Goal: Information Seeking & Learning: Learn about a topic

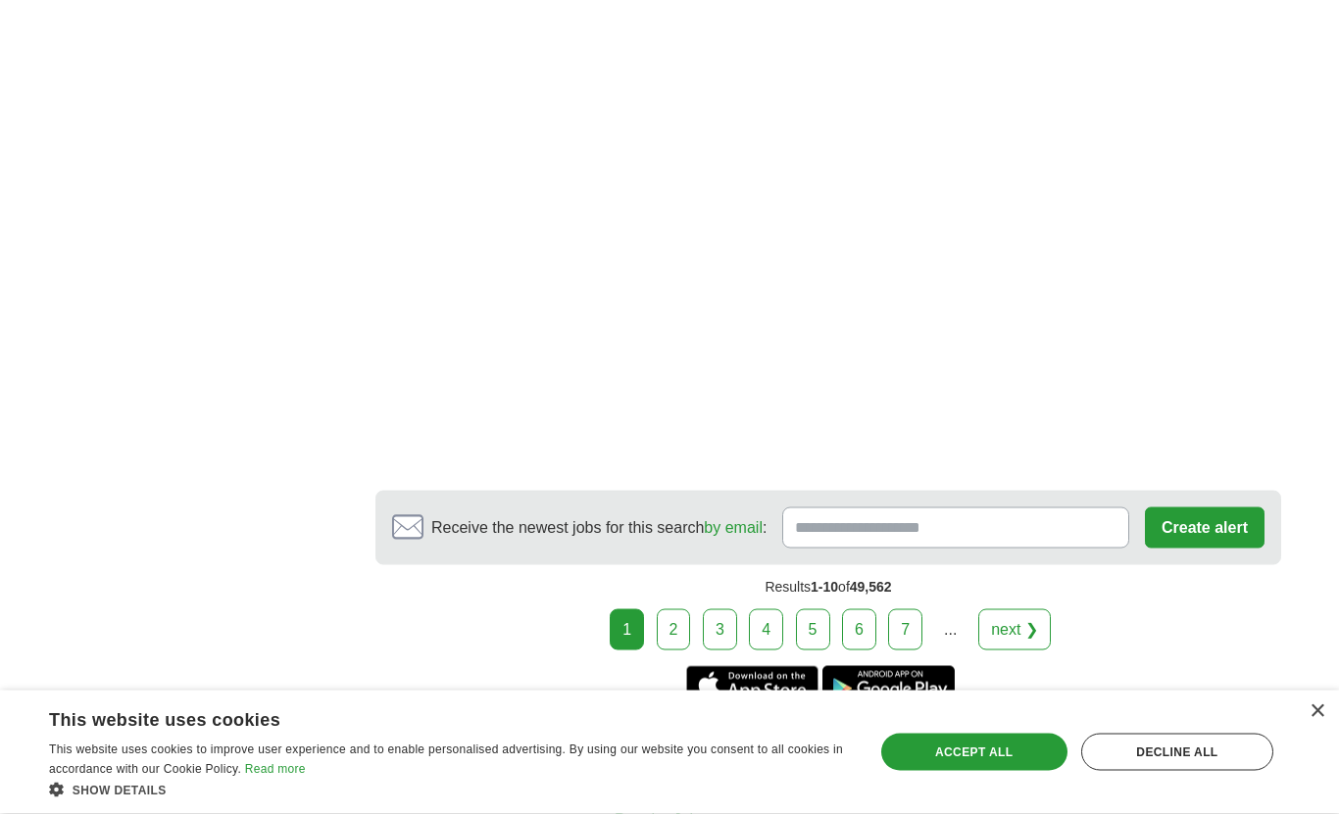
scroll to position [3479, 0]
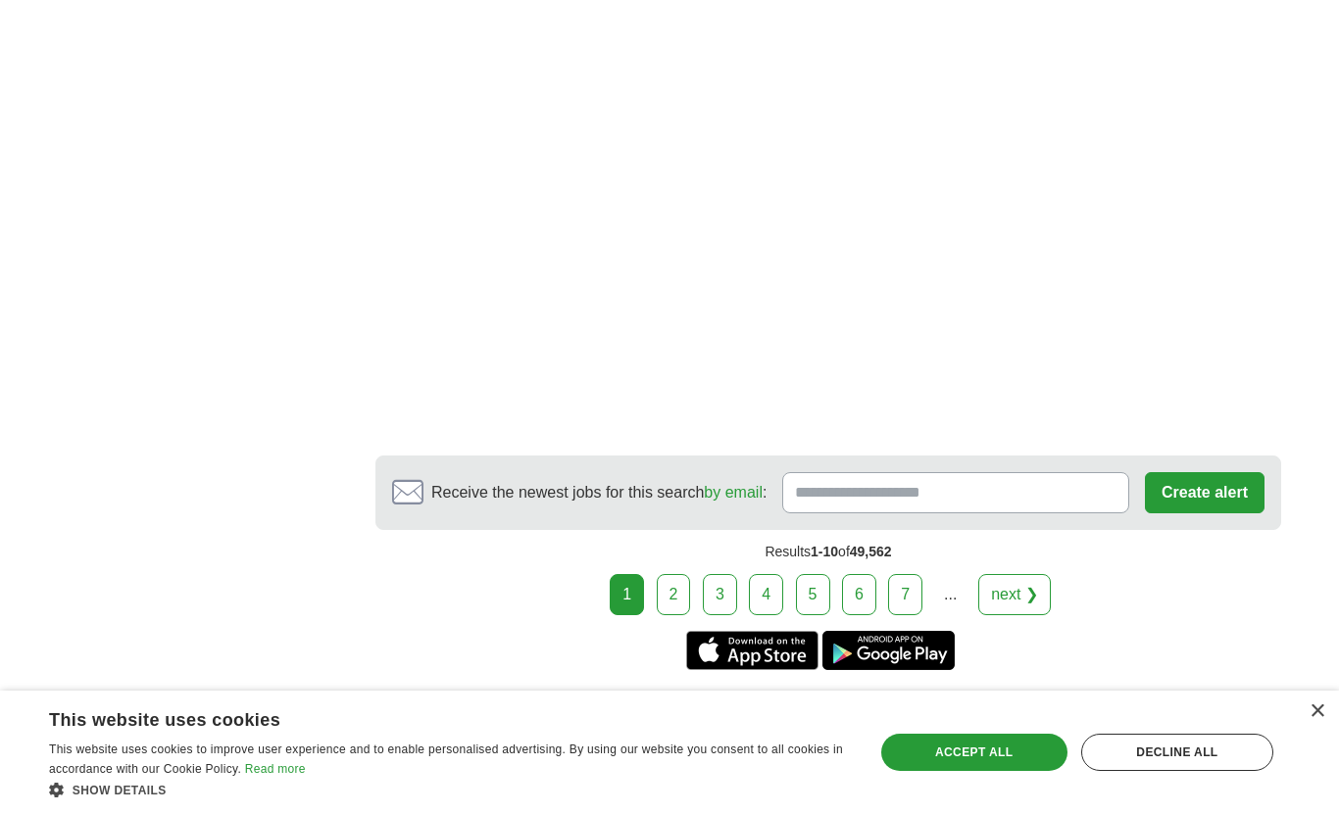
click at [683, 574] on link "2" at bounding box center [674, 594] width 34 height 41
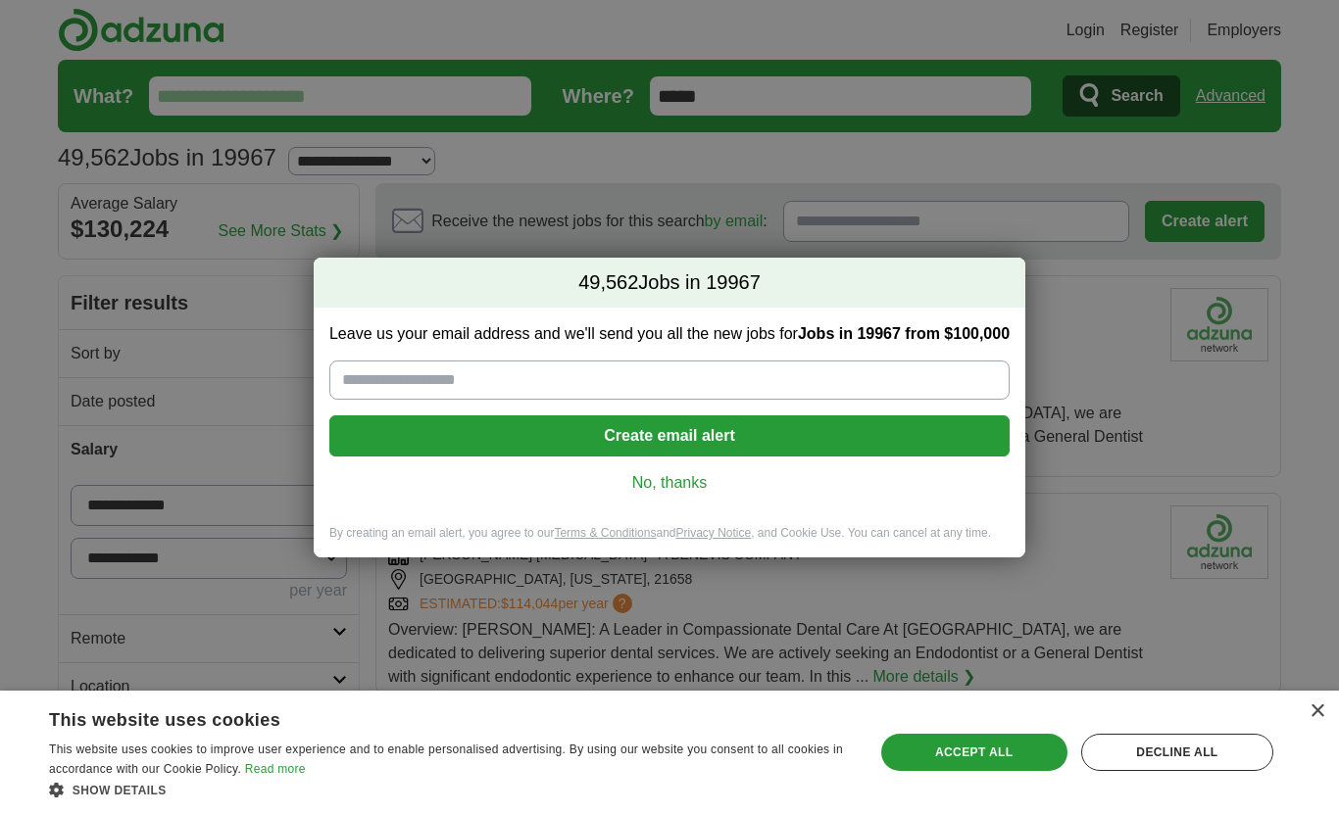
click at [665, 491] on link "No, thanks" at bounding box center [669, 483] width 649 height 22
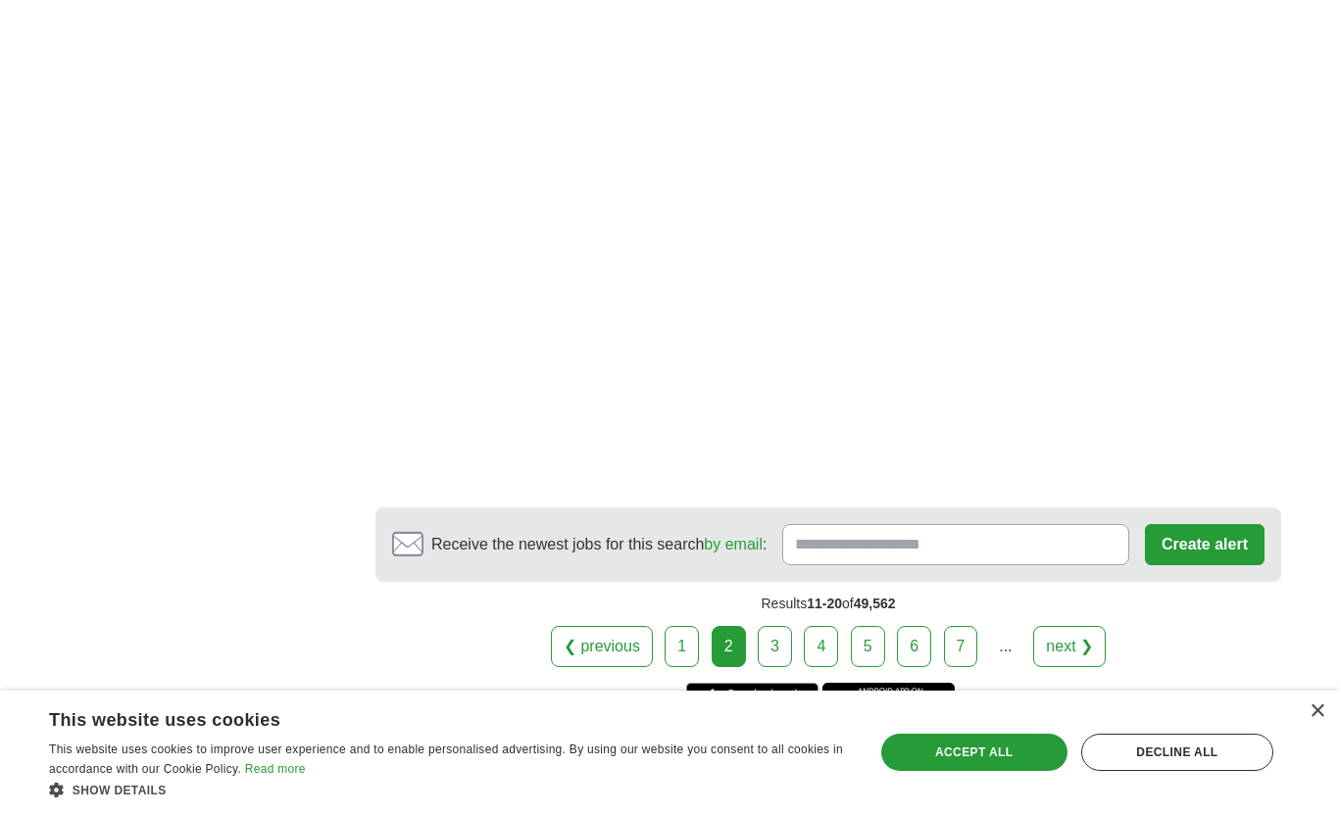
scroll to position [3521, 0]
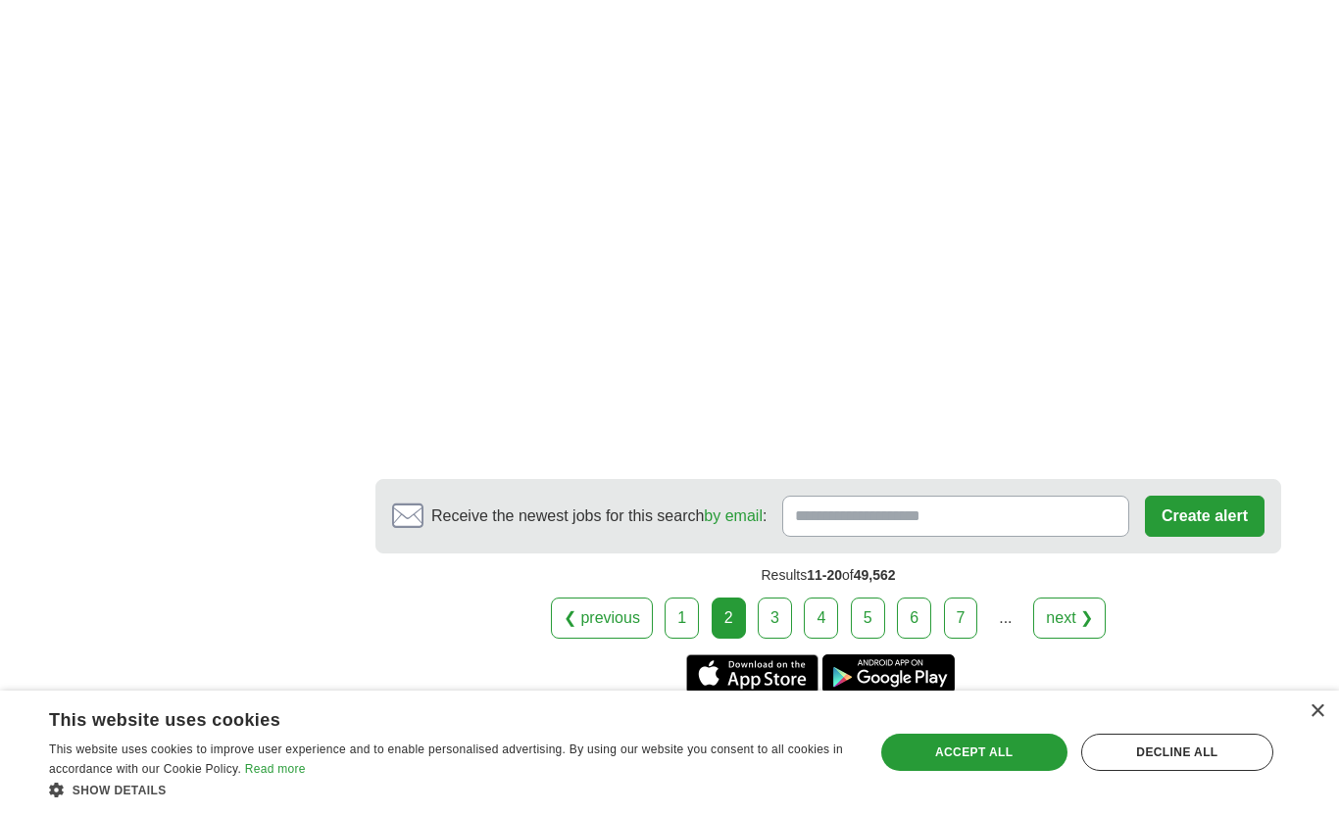
click at [778, 598] on link "3" at bounding box center [774, 618] width 34 height 41
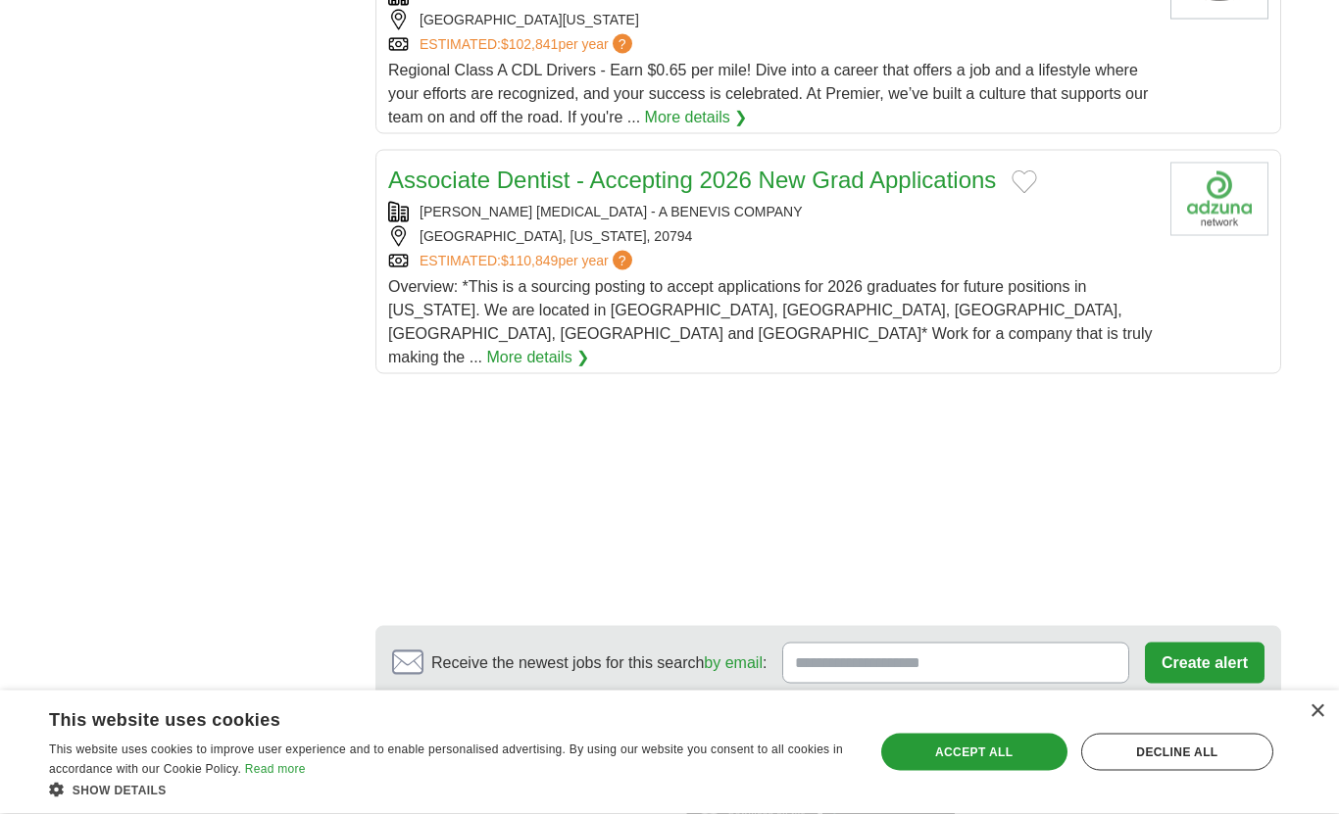
scroll to position [2389, 0]
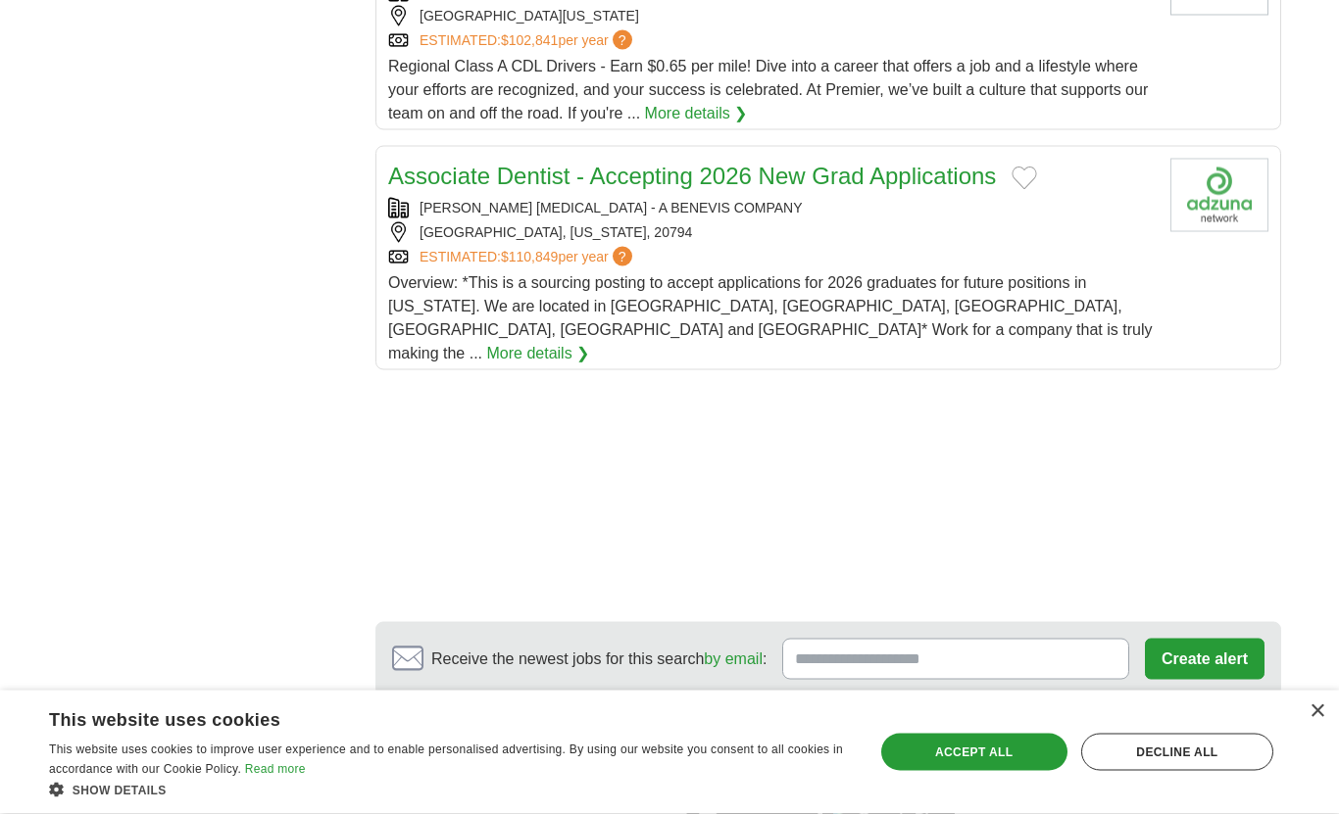
click at [829, 741] on link "4" at bounding box center [821, 761] width 34 height 41
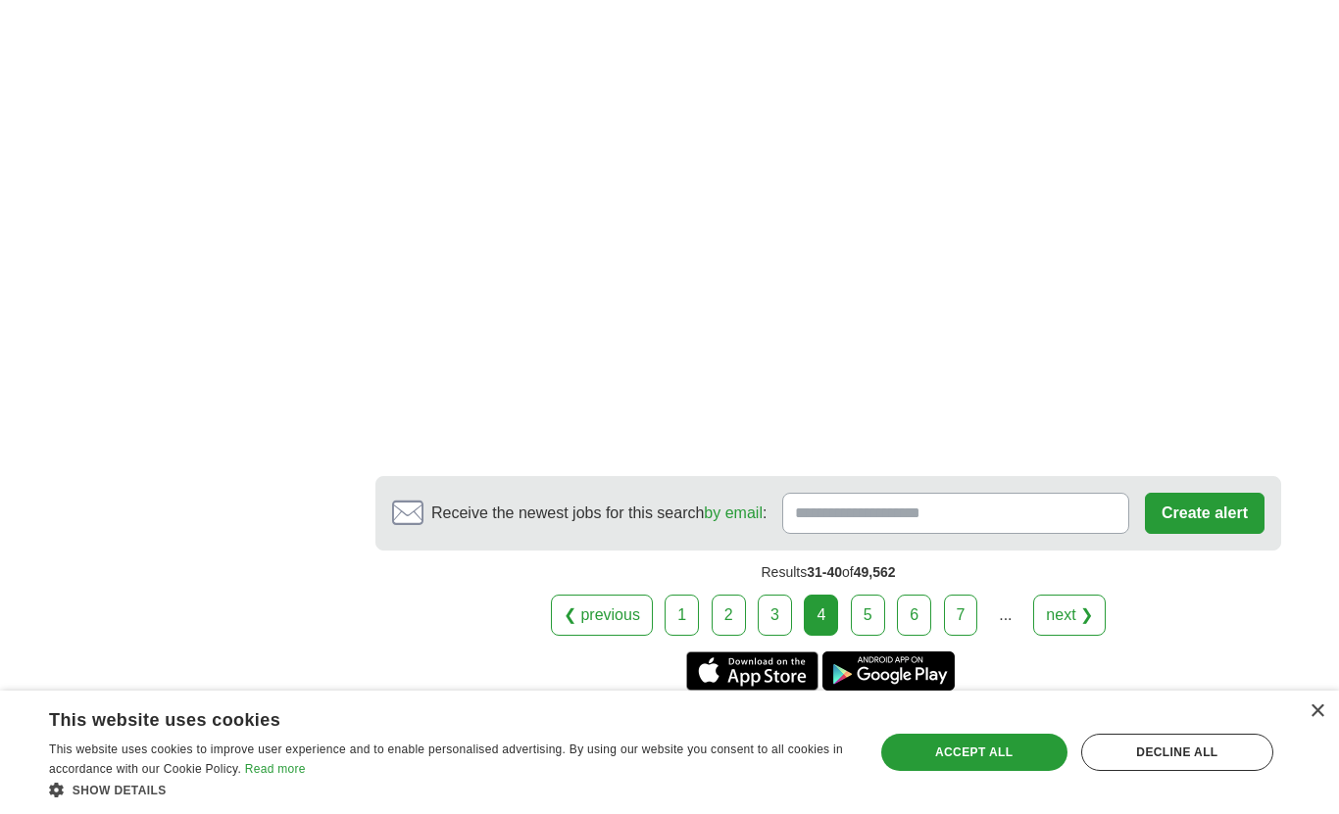
scroll to position [3487, 0]
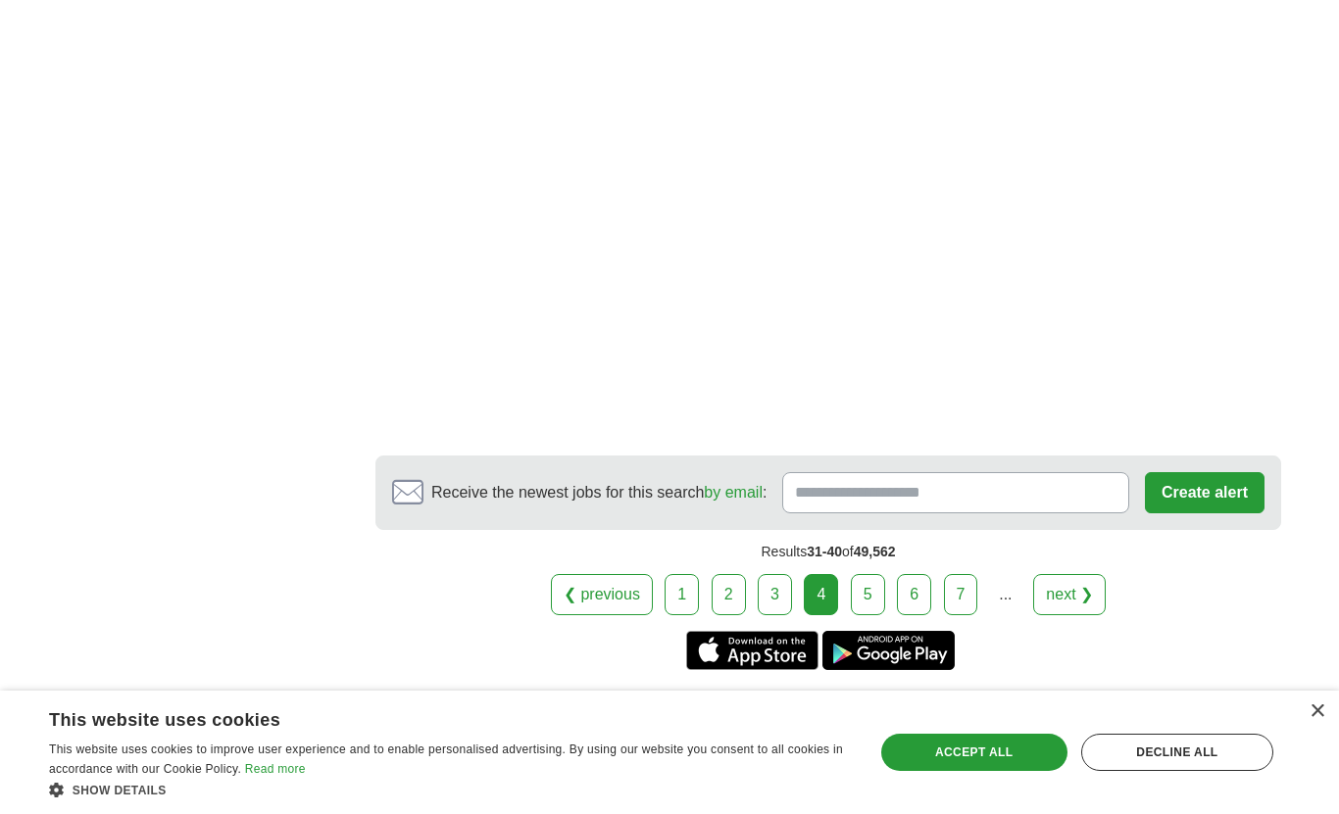
click at [855, 574] on link "5" at bounding box center [868, 594] width 34 height 41
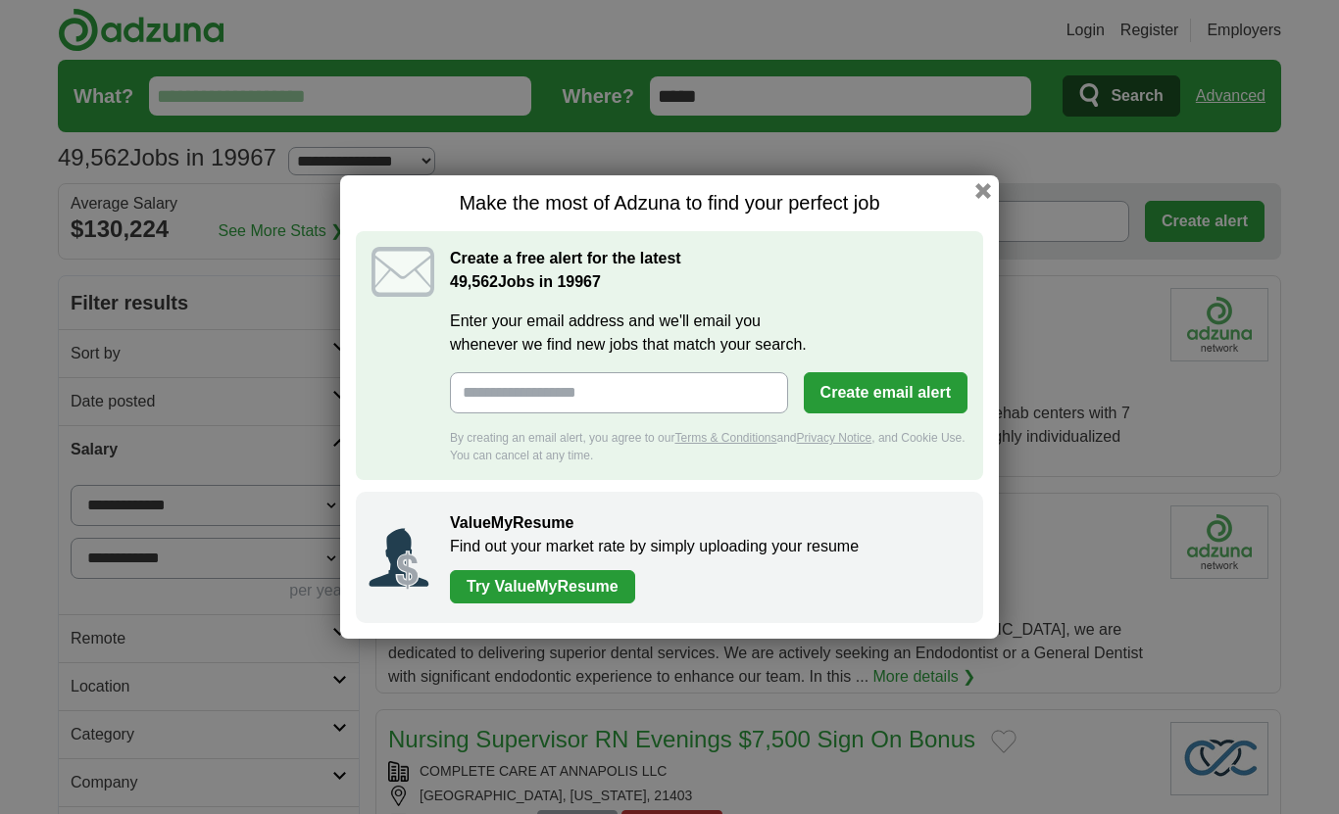
click at [999, 188] on div "Make the most of Adzuna to find your perfect job Create a free alert for the la…" at bounding box center [669, 407] width 1339 height 814
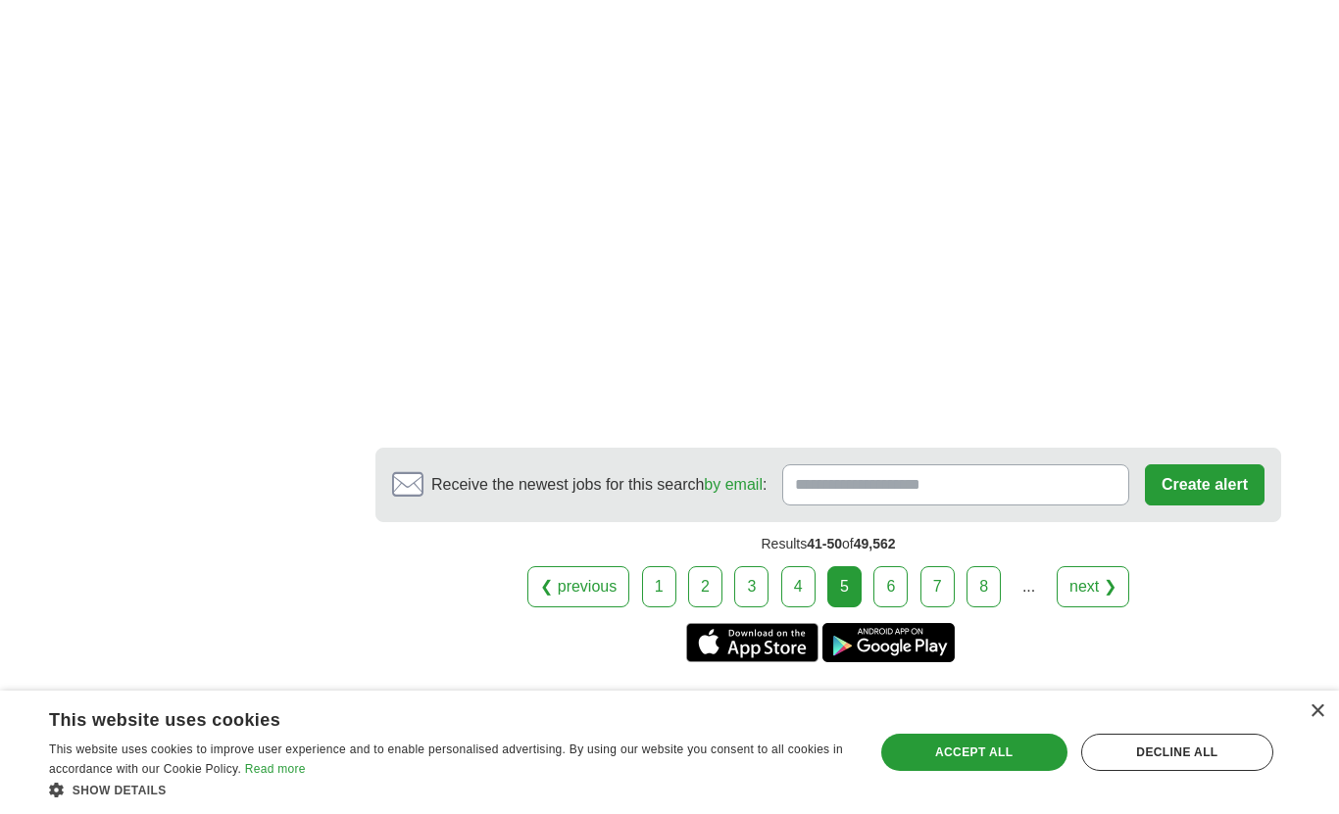
scroll to position [3495, 0]
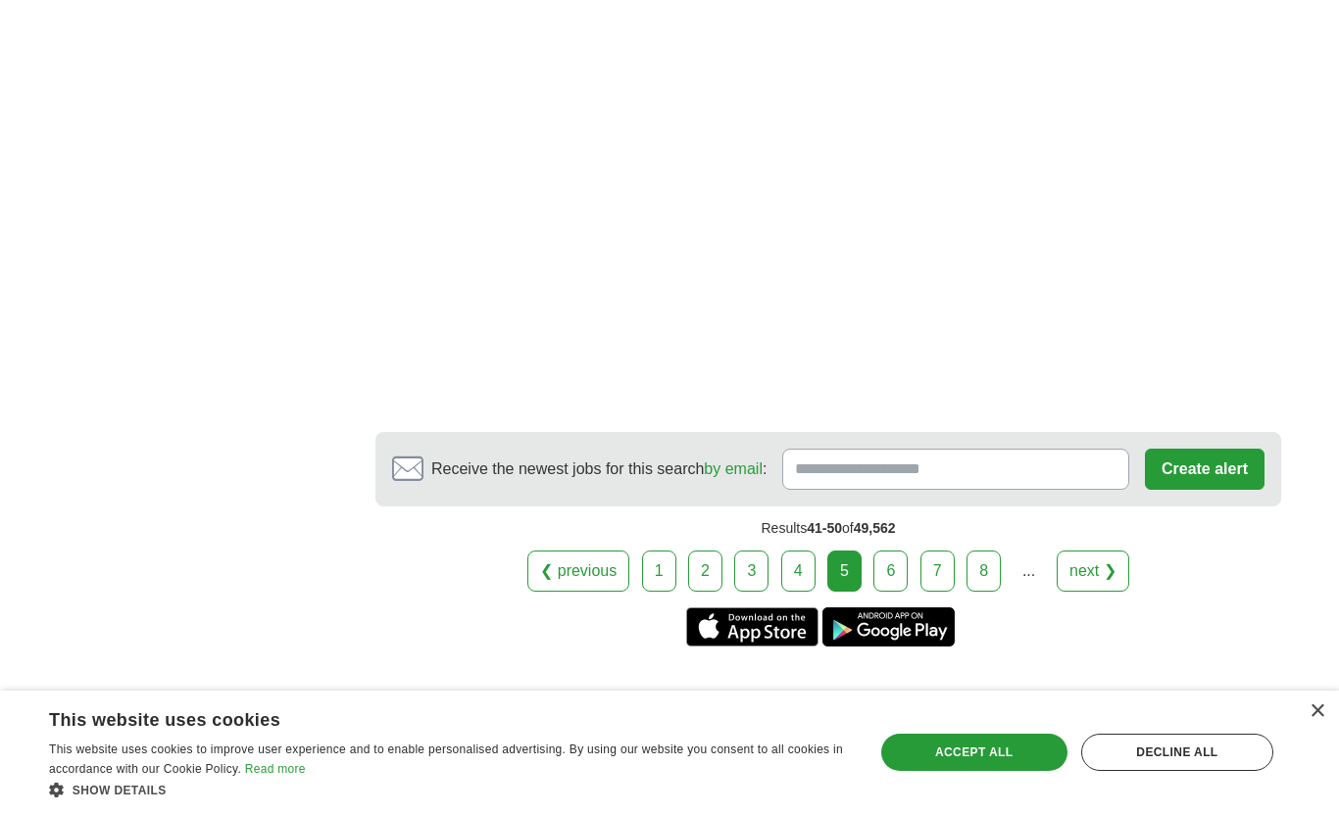
click at [893, 551] on link "6" at bounding box center [890, 571] width 34 height 41
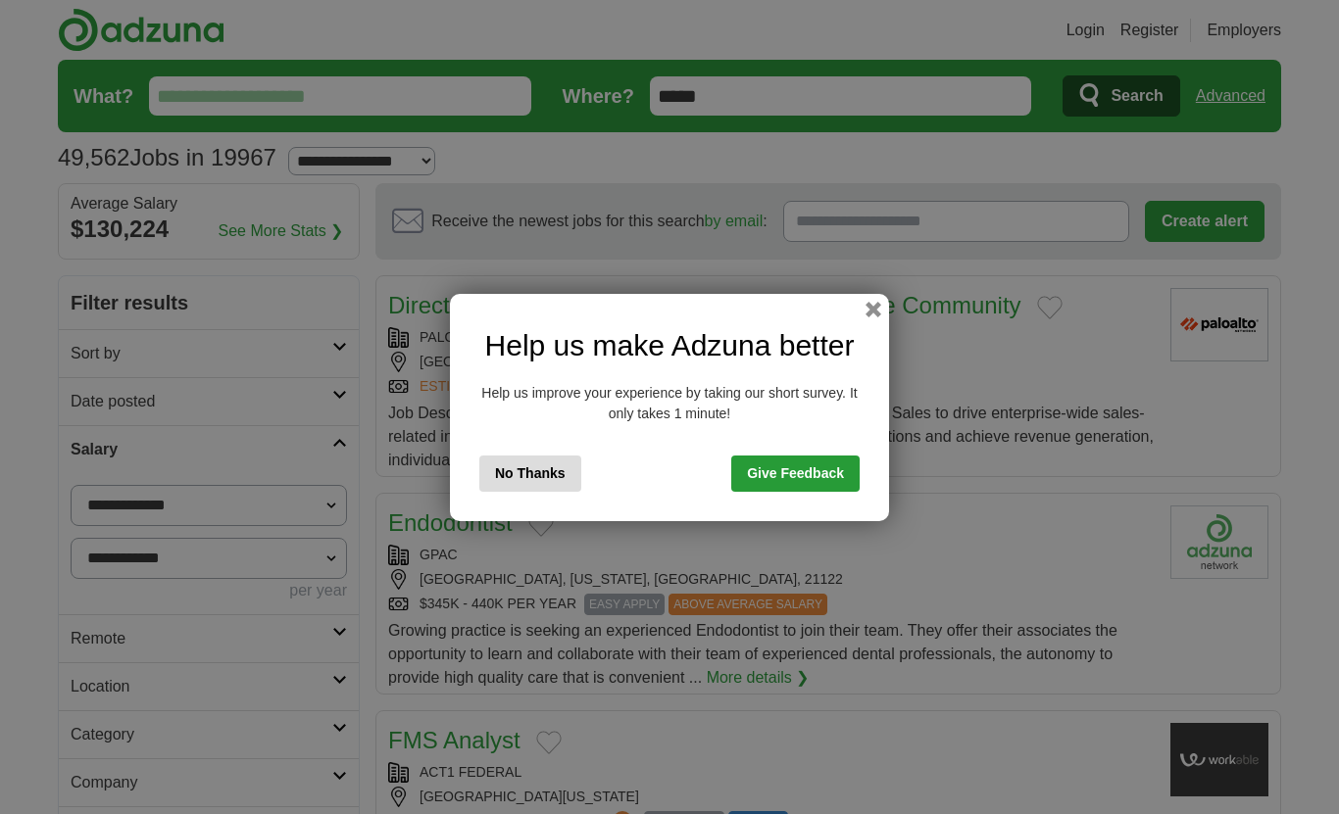
click at [865, 309] on button "button" at bounding box center [873, 310] width 16 height 16
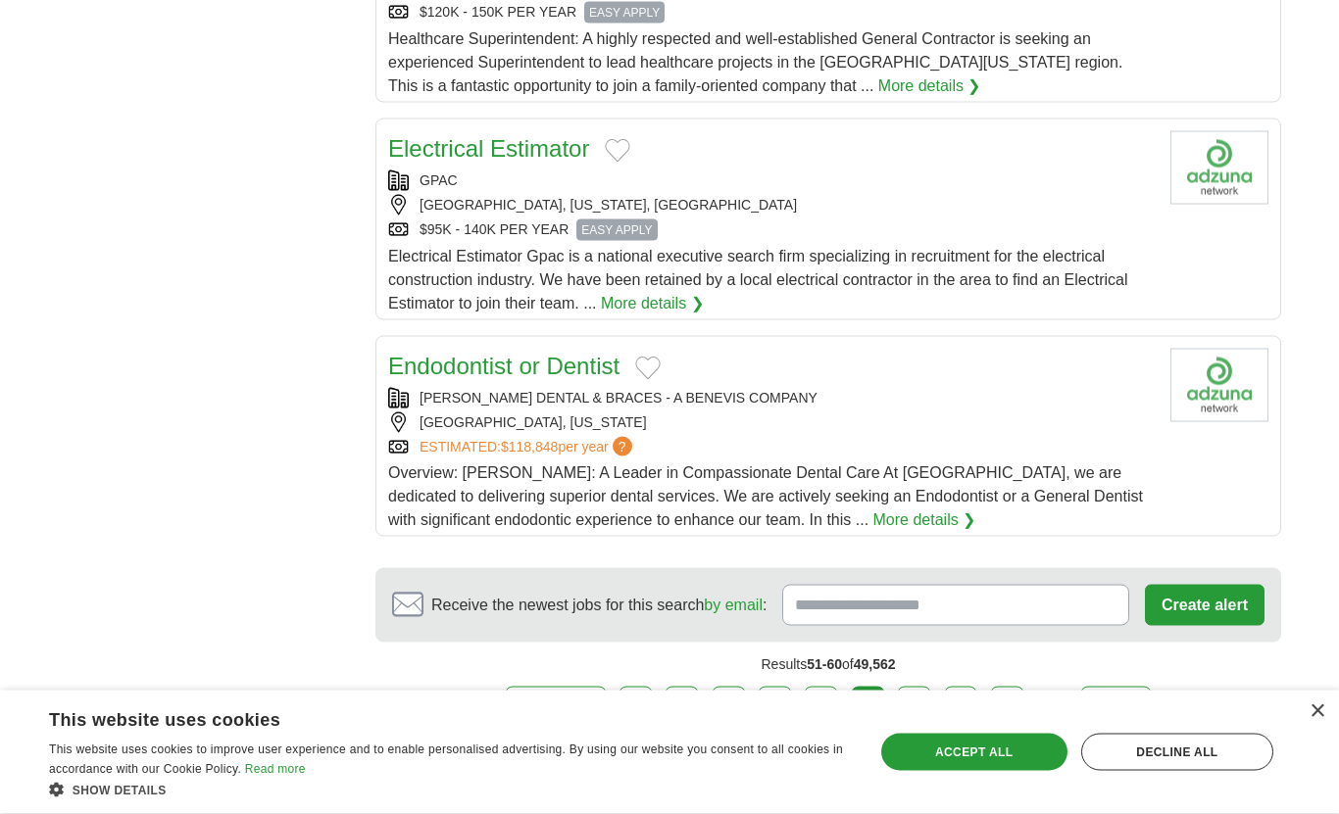
scroll to position [2236, 0]
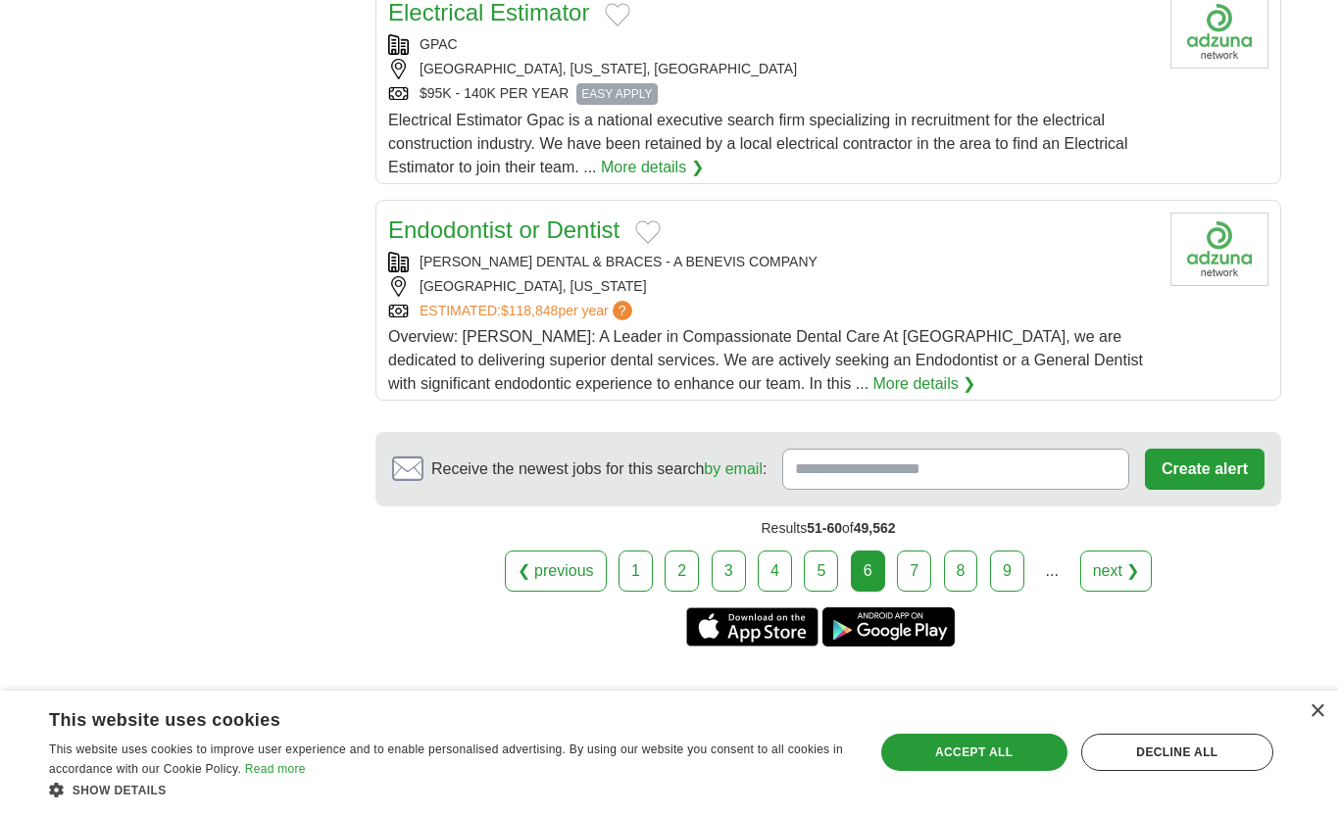
click at [908, 551] on link "7" at bounding box center [914, 571] width 34 height 41
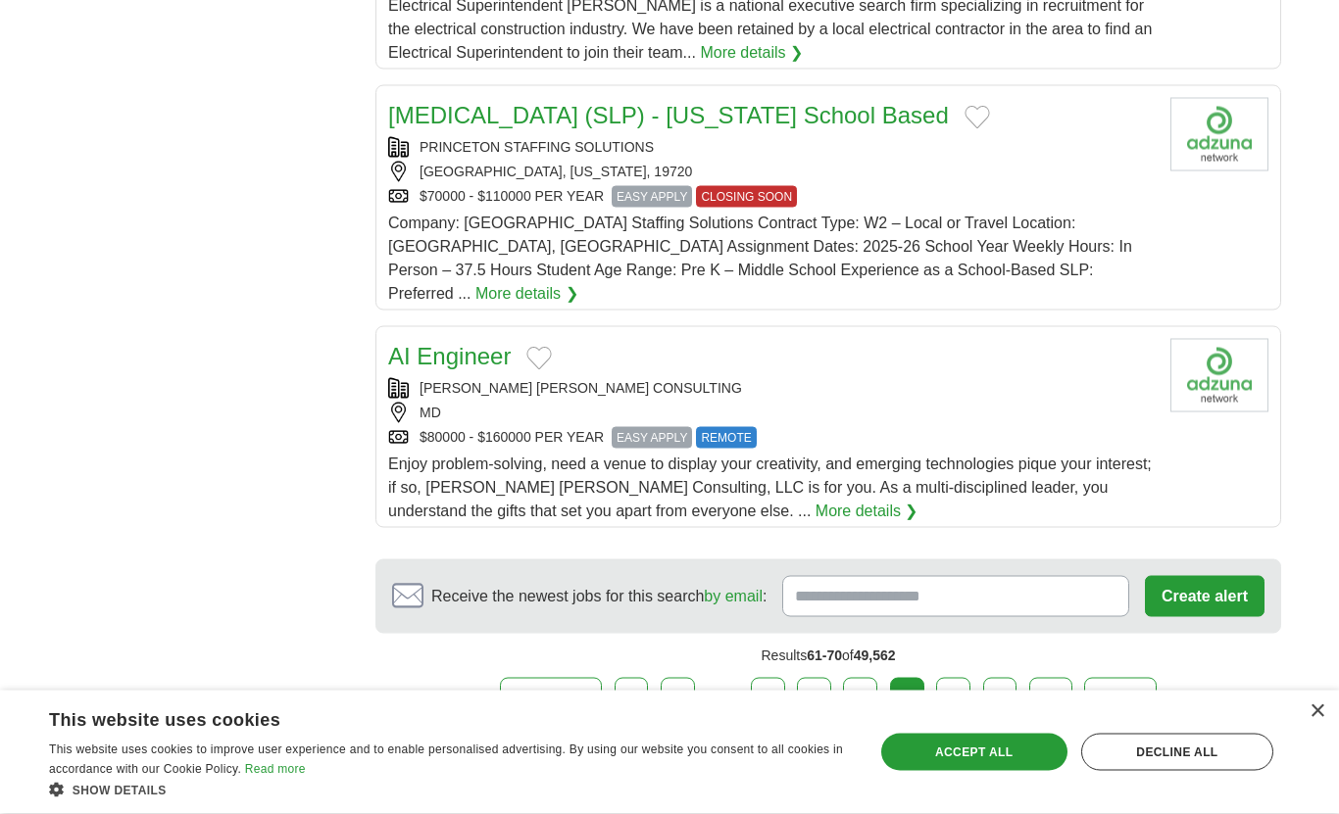
scroll to position [2166, 0]
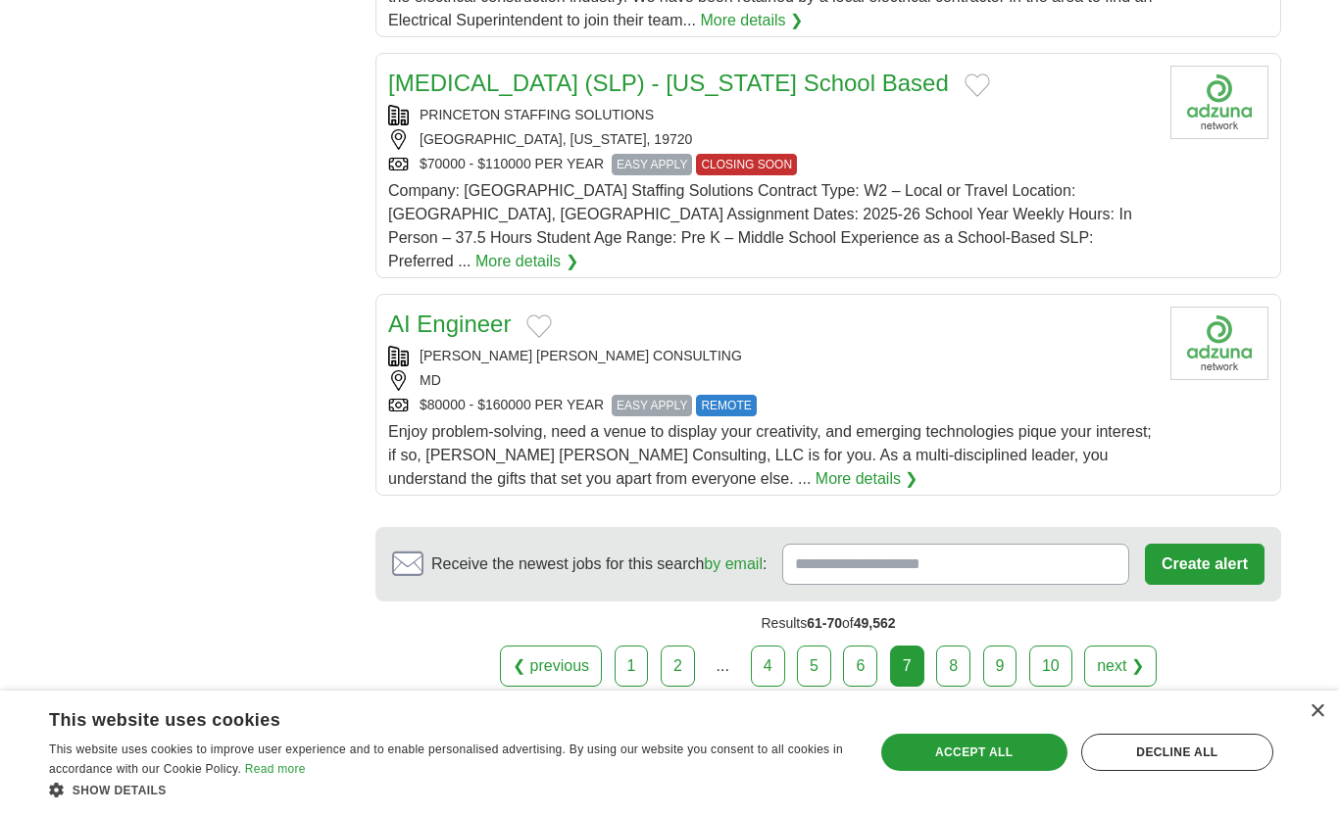
click at [951, 646] on link "8" at bounding box center [953, 666] width 34 height 41
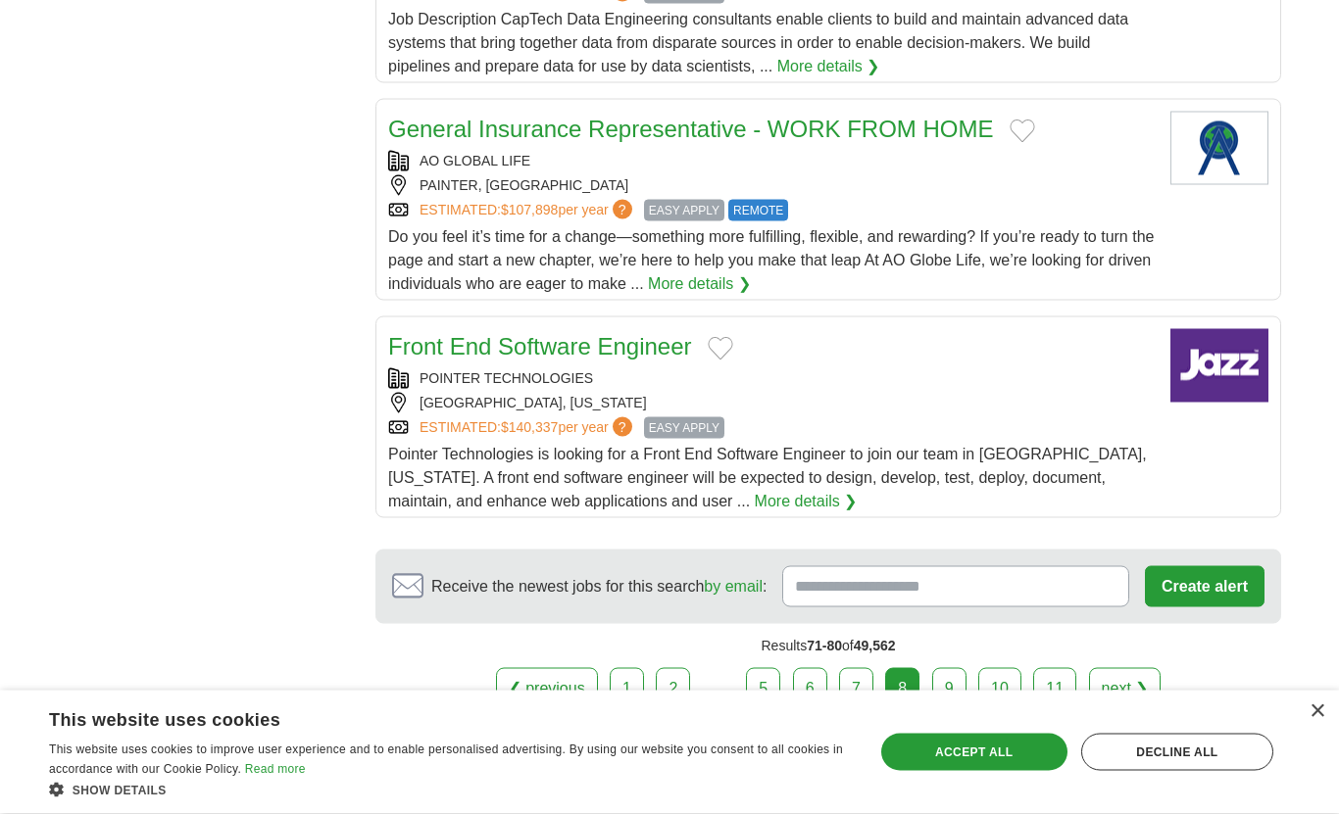
scroll to position [2155, 0]
click at [944, 667] on link "9" at bounding box center [949, 687] width 34 height 41
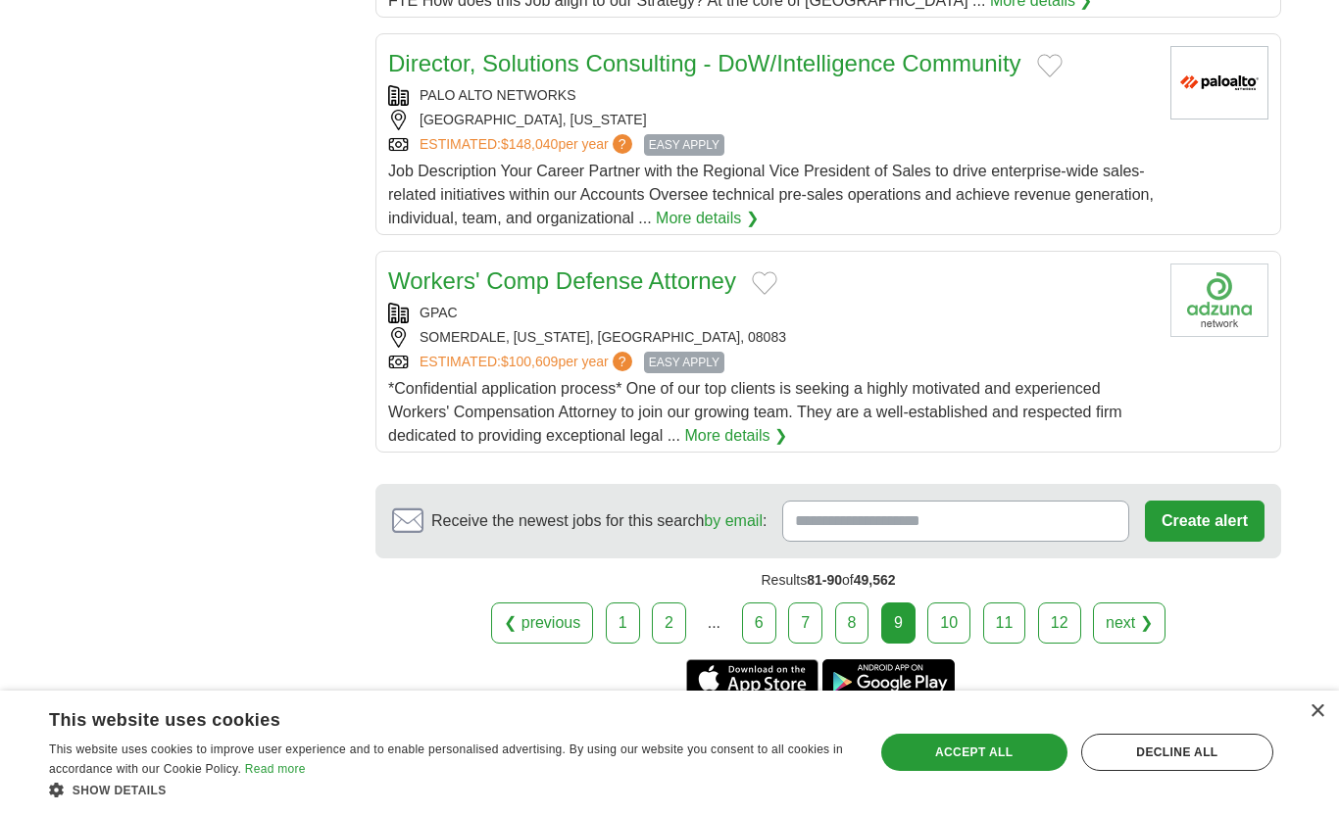
scroll to position [2254, 0]
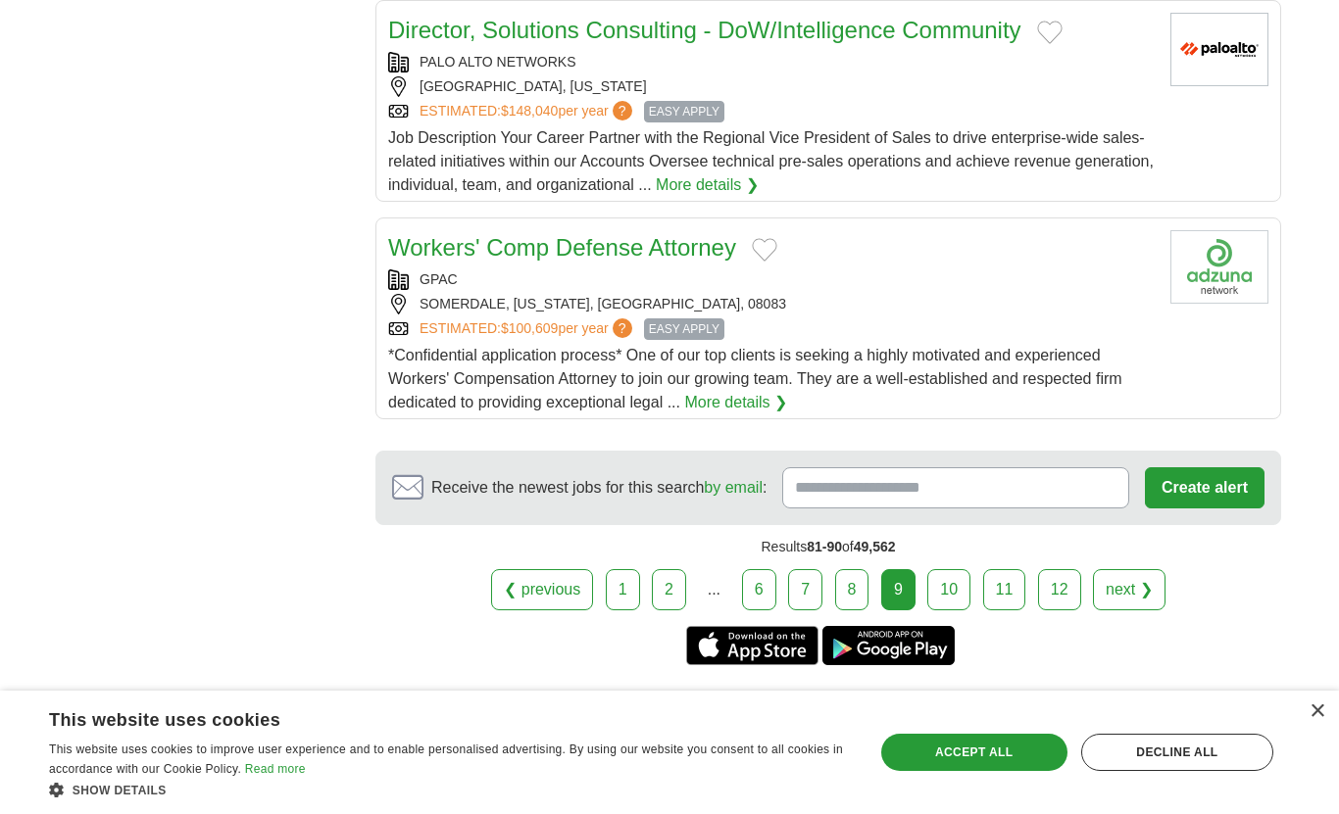
click at [945, 569] on link "10" at bounding box center [948, 589] width 43 height 41
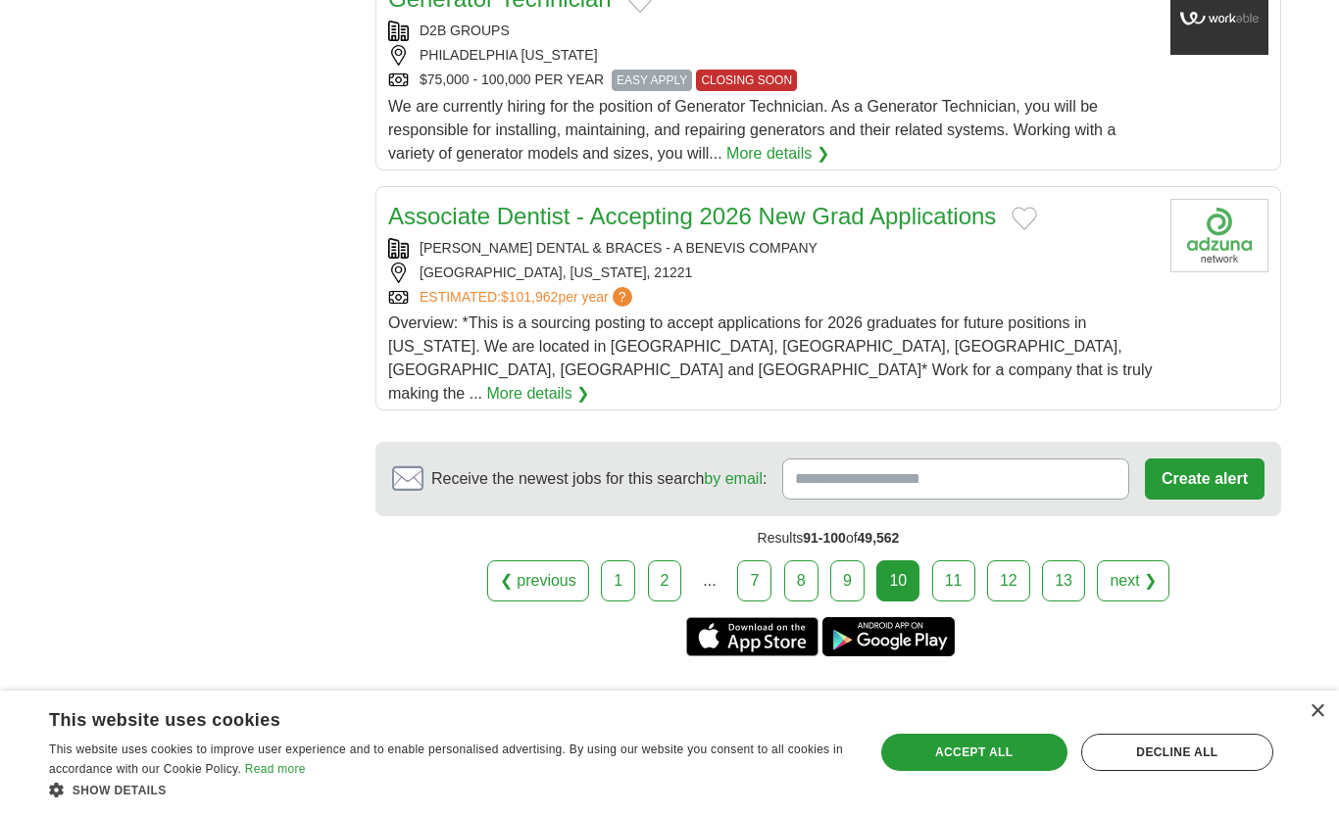
scroll to position [2236, 0]
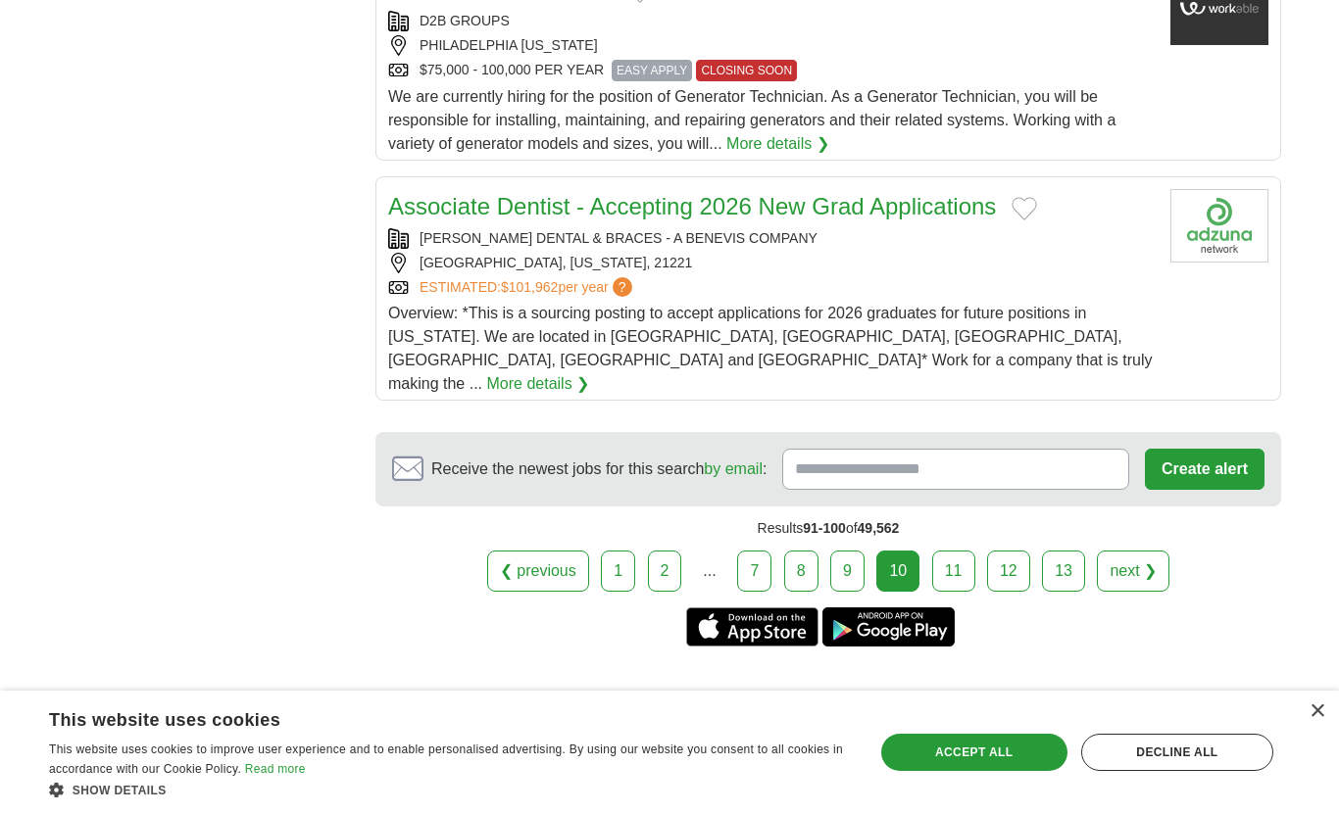
click at [953, 551] on link "11" at bounding box center [953, 571] width 43 height 41
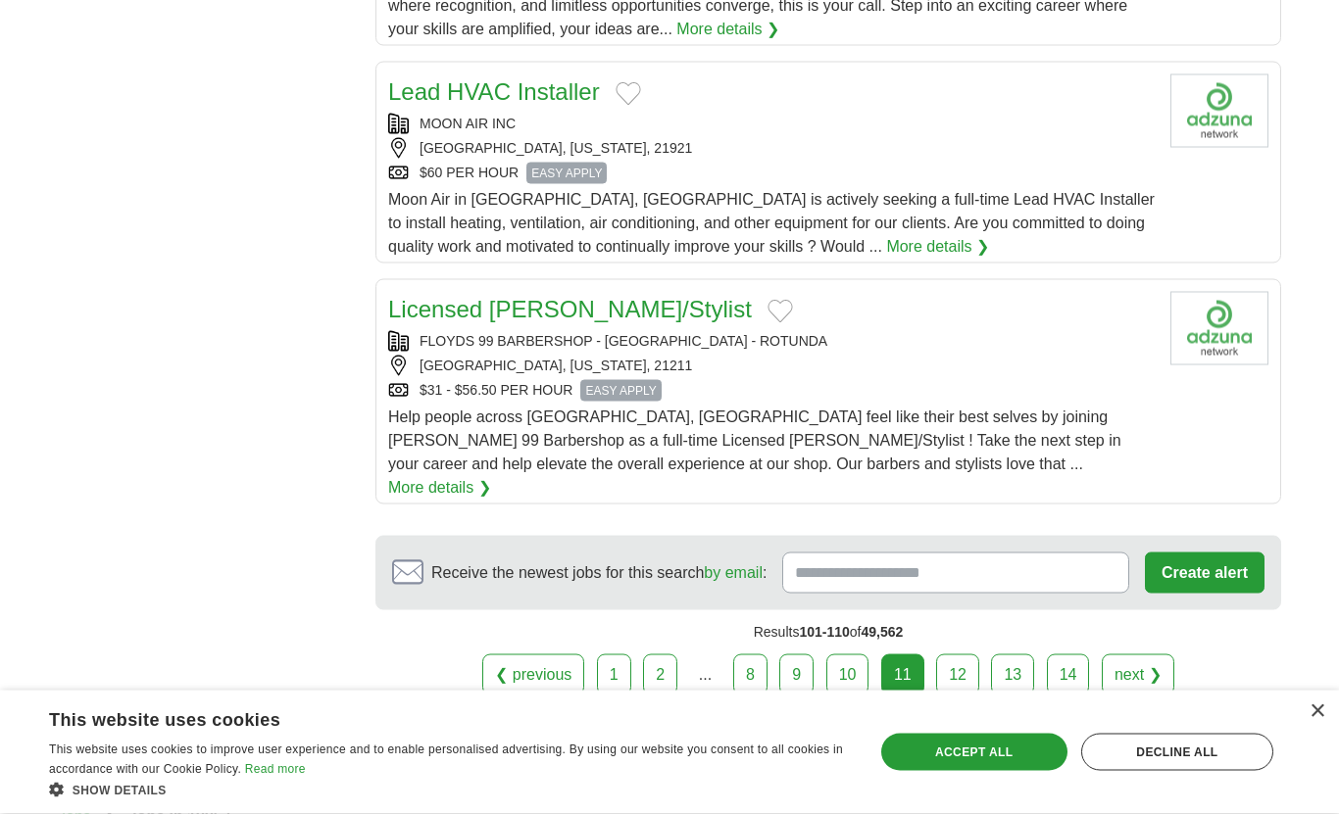
scroll to position [2236, 0]
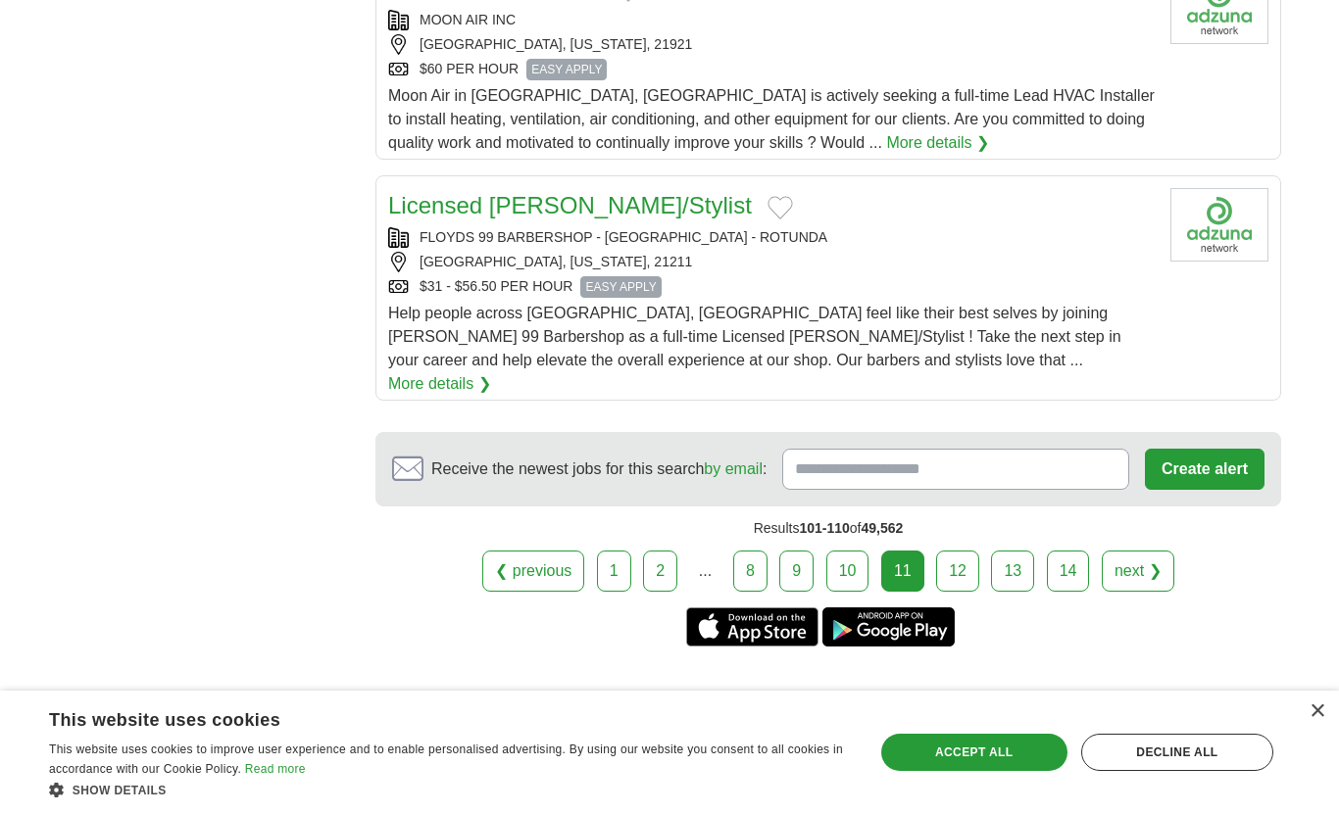
click at [958, 551] on link "12" at bounding box center [957, 571] width 43 height 41
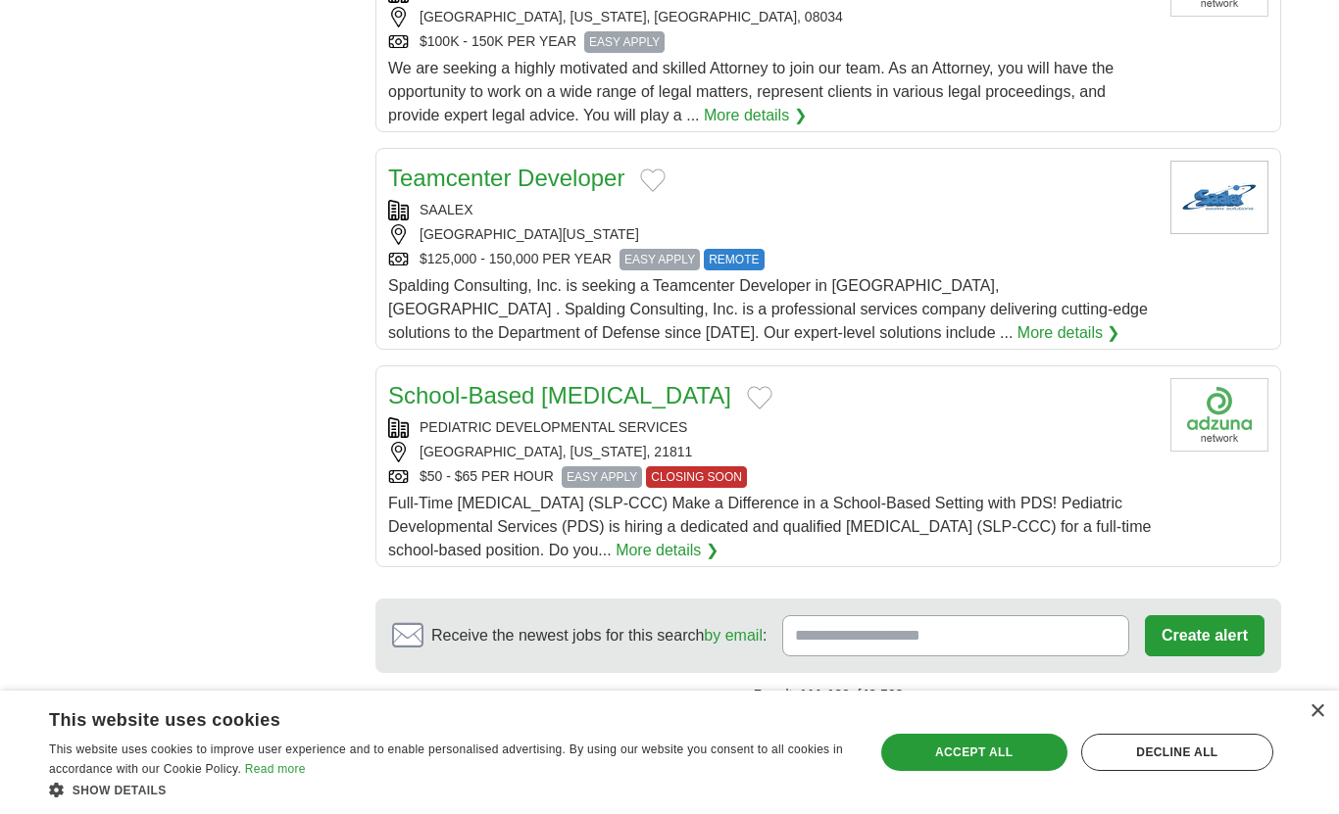
scroll to position [2105, 0]
click at [961, 717] on link "13" at bounding box center [962, 737] width 43 height 41
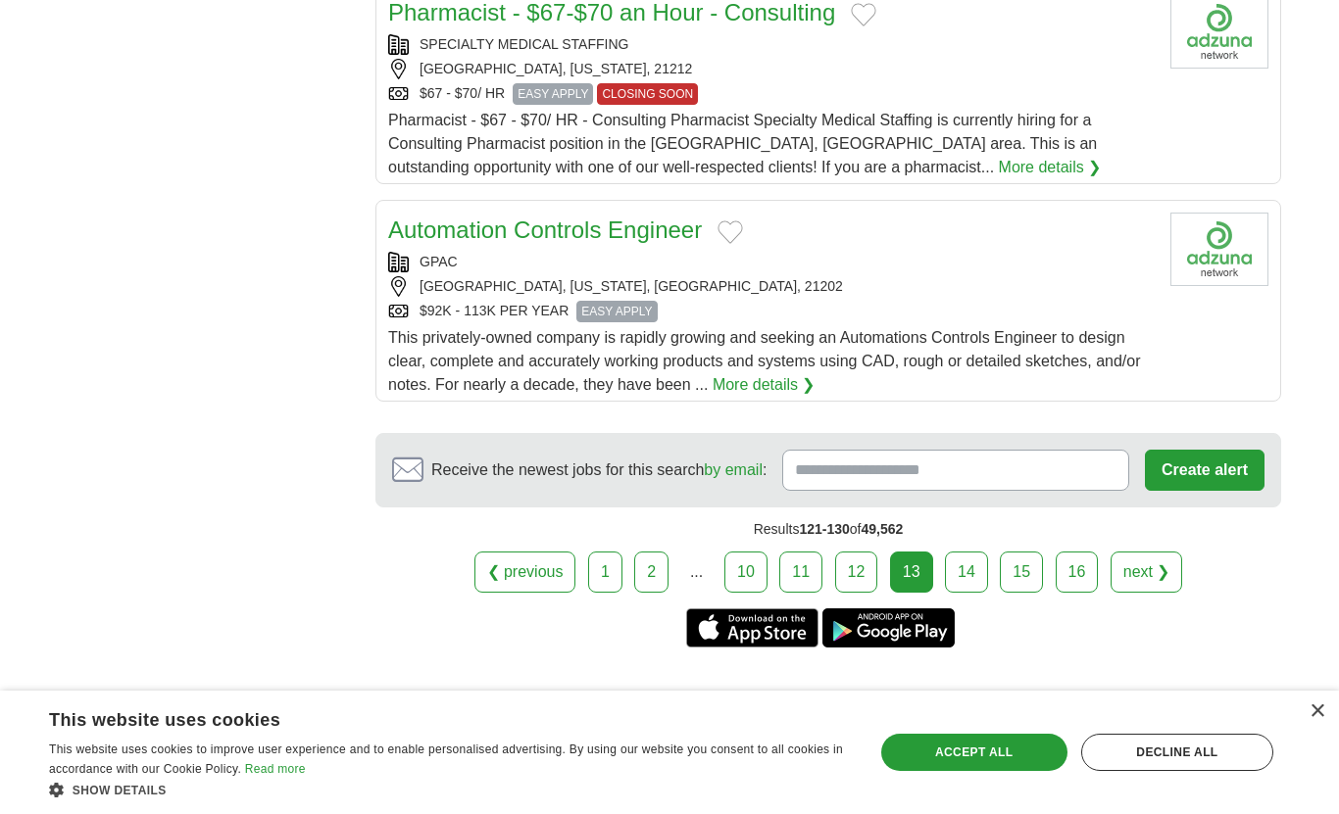
scroll to position [2237, 0]
click at [967, 551] on link "14" at bounding box center [966, 571] width 43 height 41
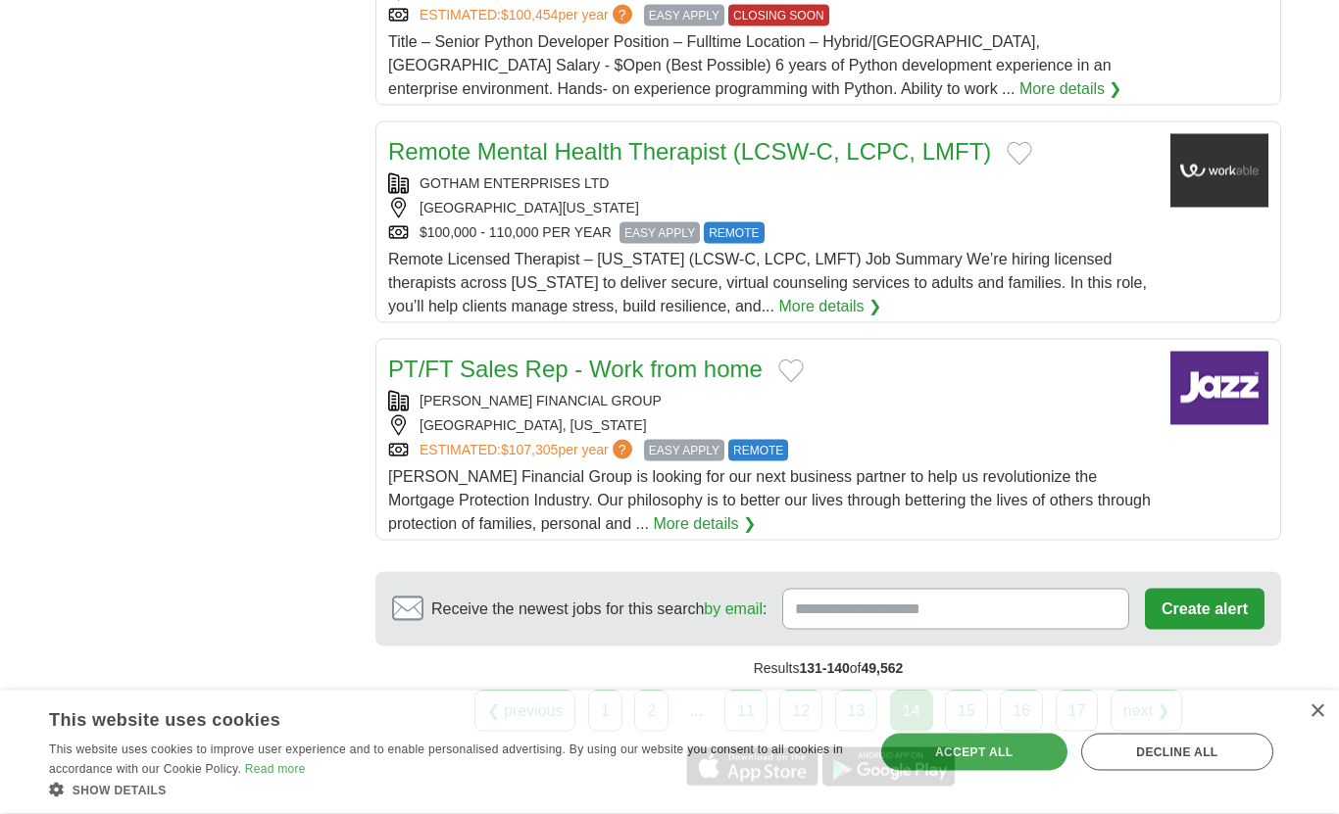
scroll to position [2159, 0]
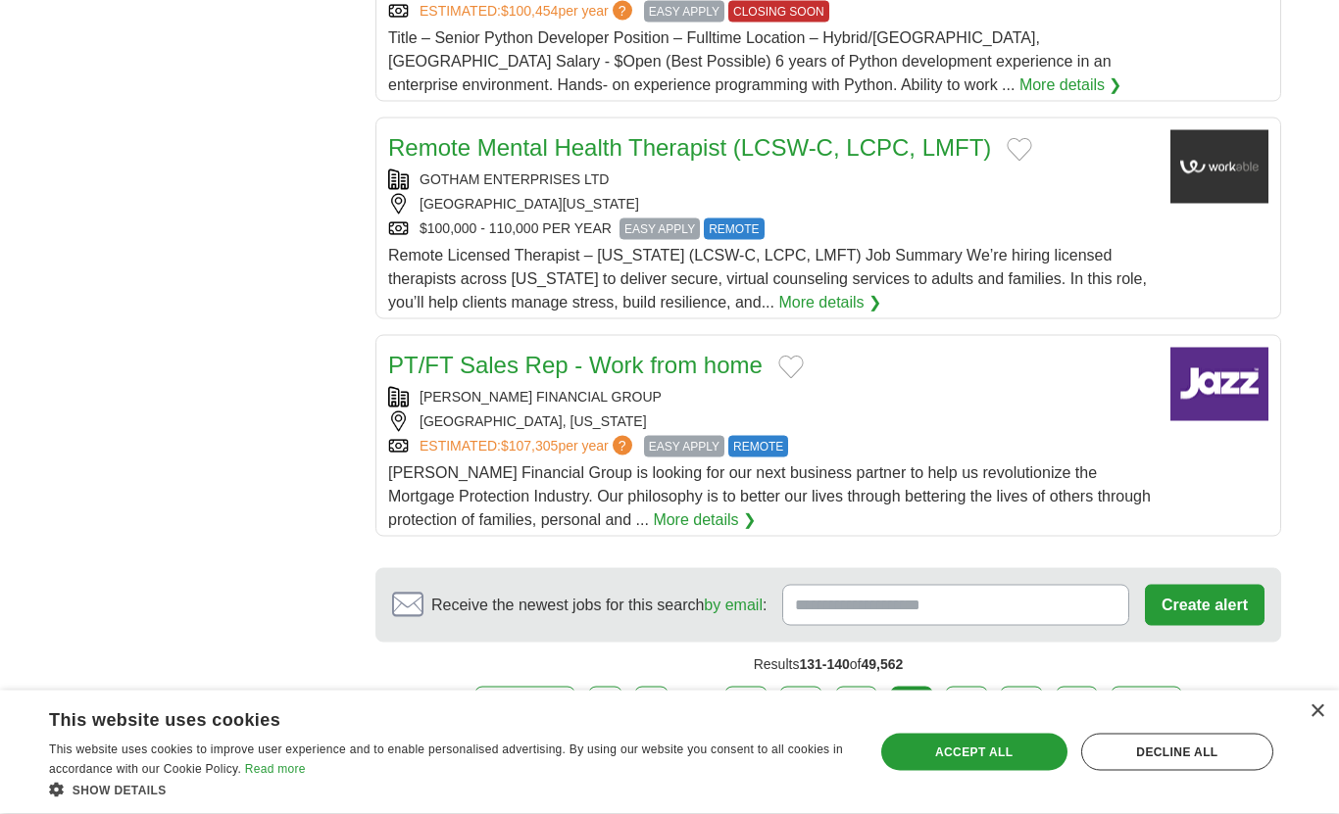
click at [964, 687] on link "15" at bounding box center [966, 707] width 43 height 41
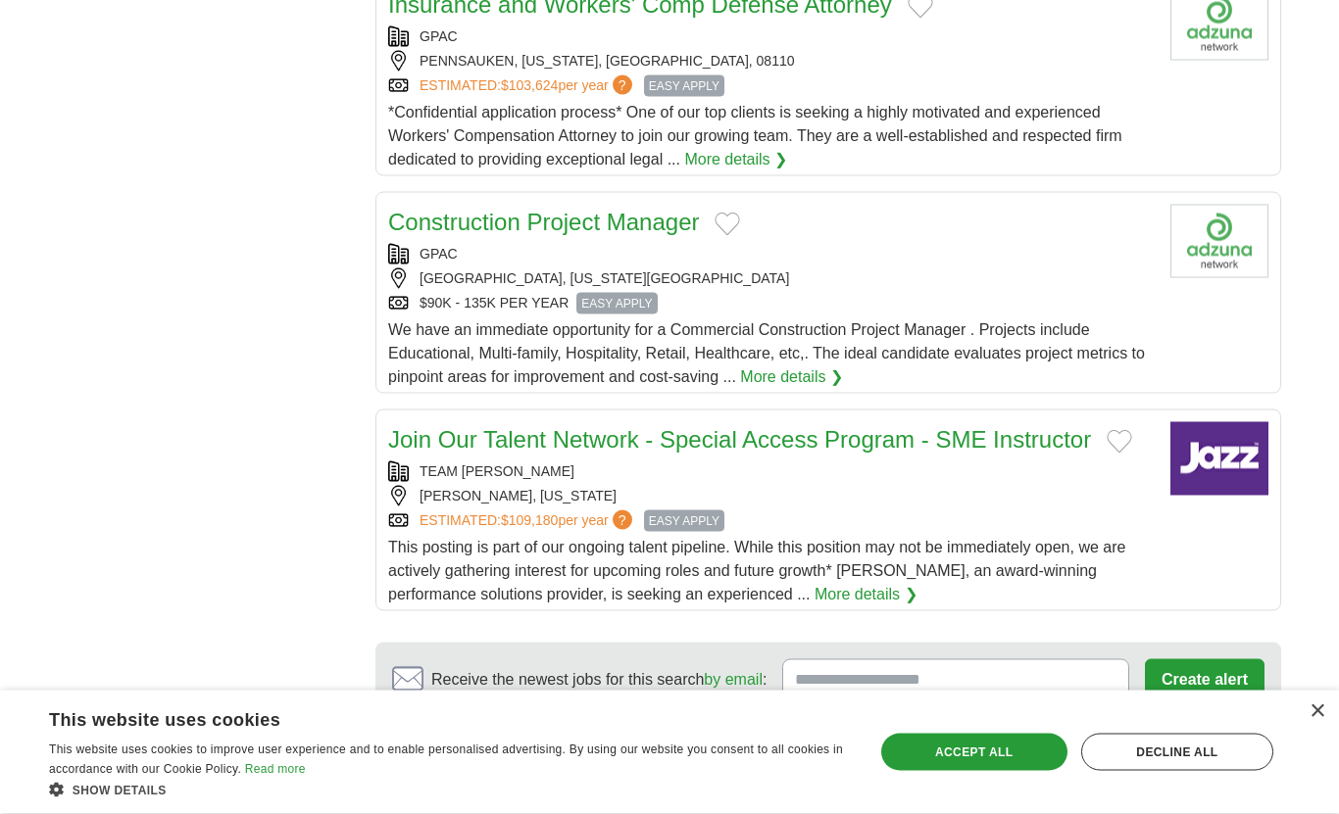
scroll to position [2113, 0]
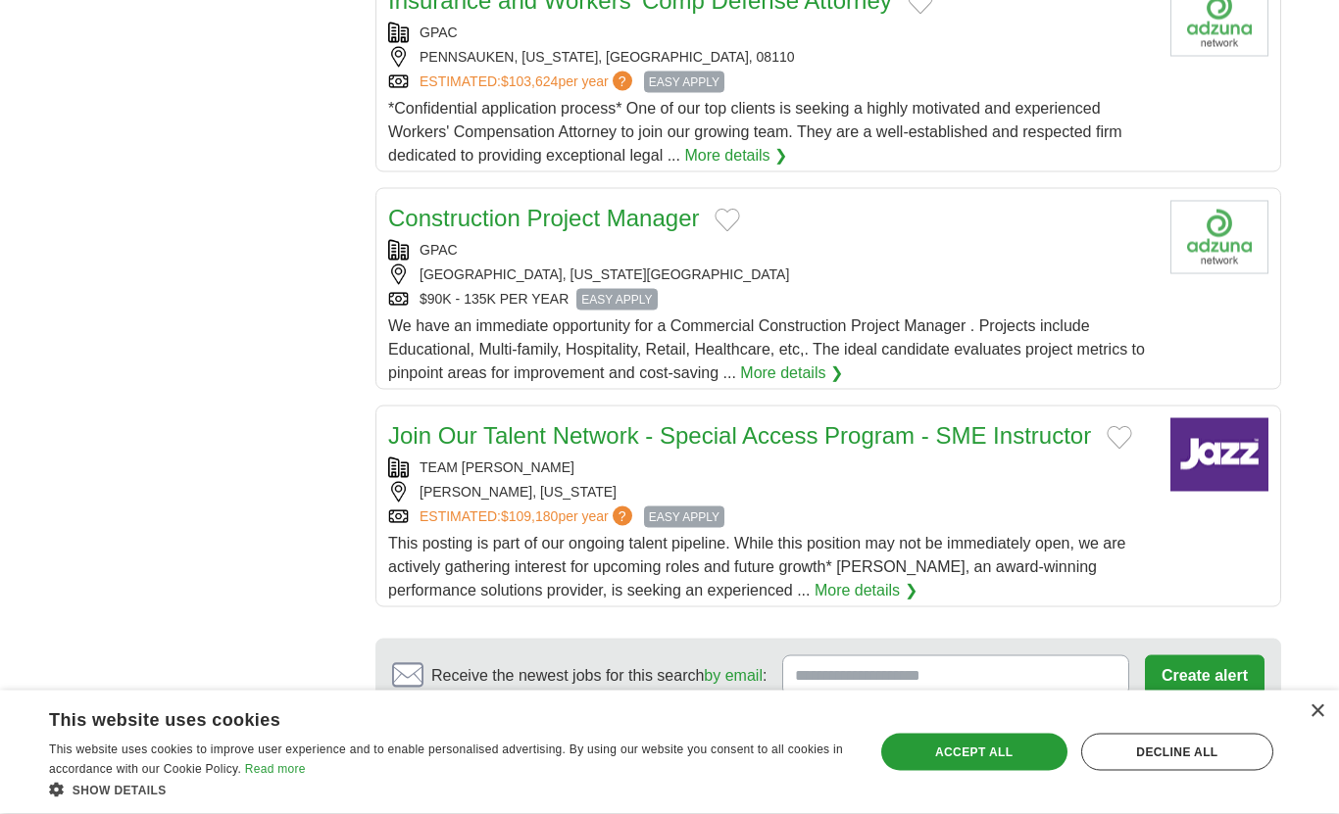
click at [967, 757] on link "16" at bounding box center [966, 777] width 43 height 41
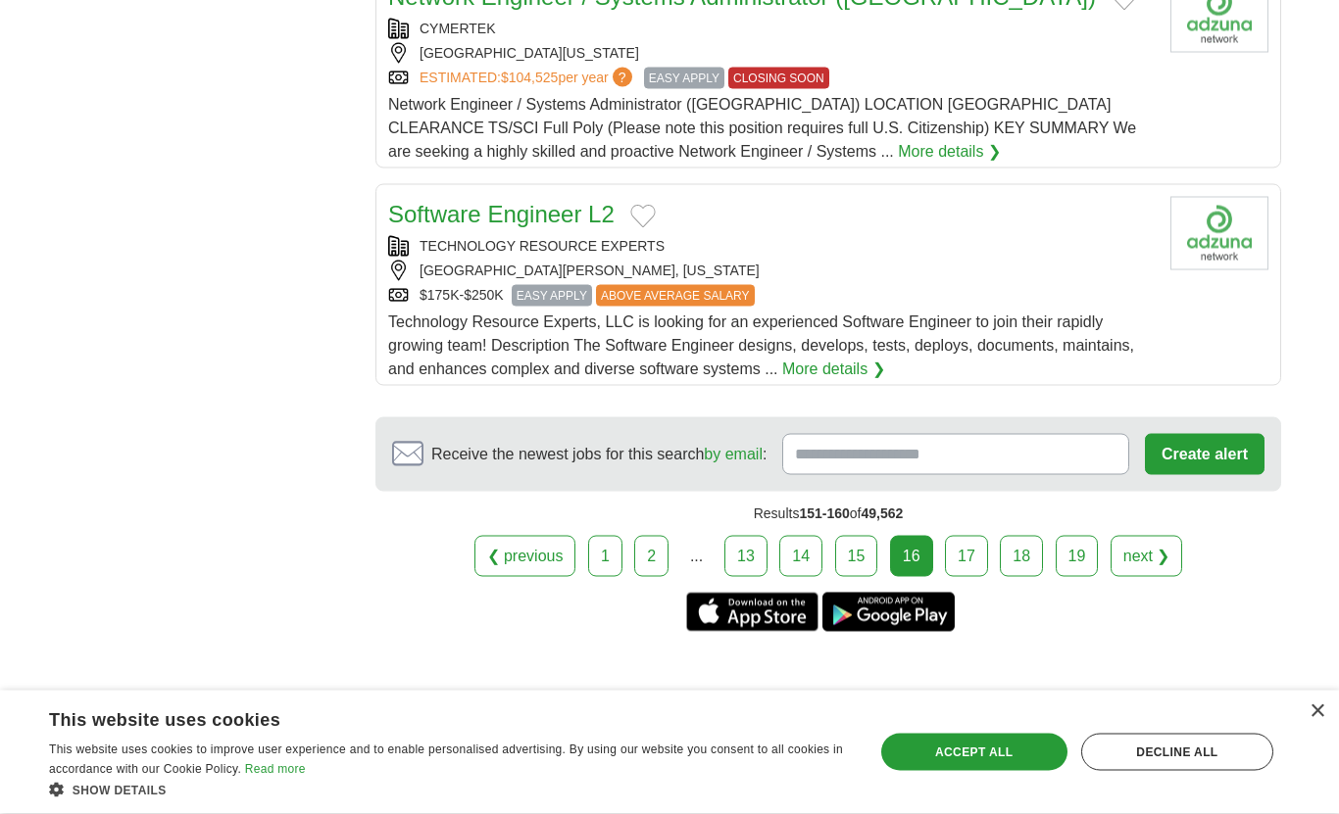
scroll to position [2270, 0]
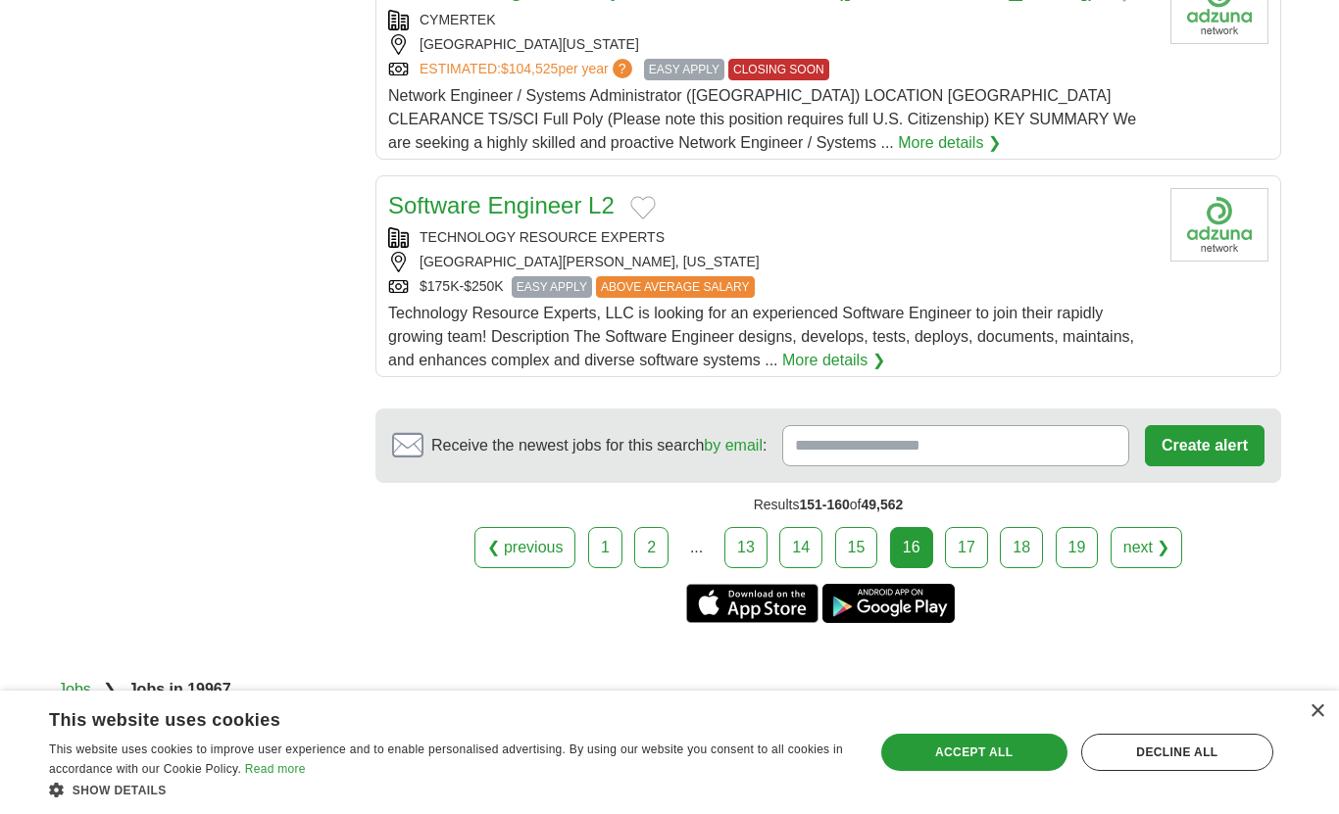
click at [975, 533] on link "17" at bounding box center [966, 547] width 43 height 41
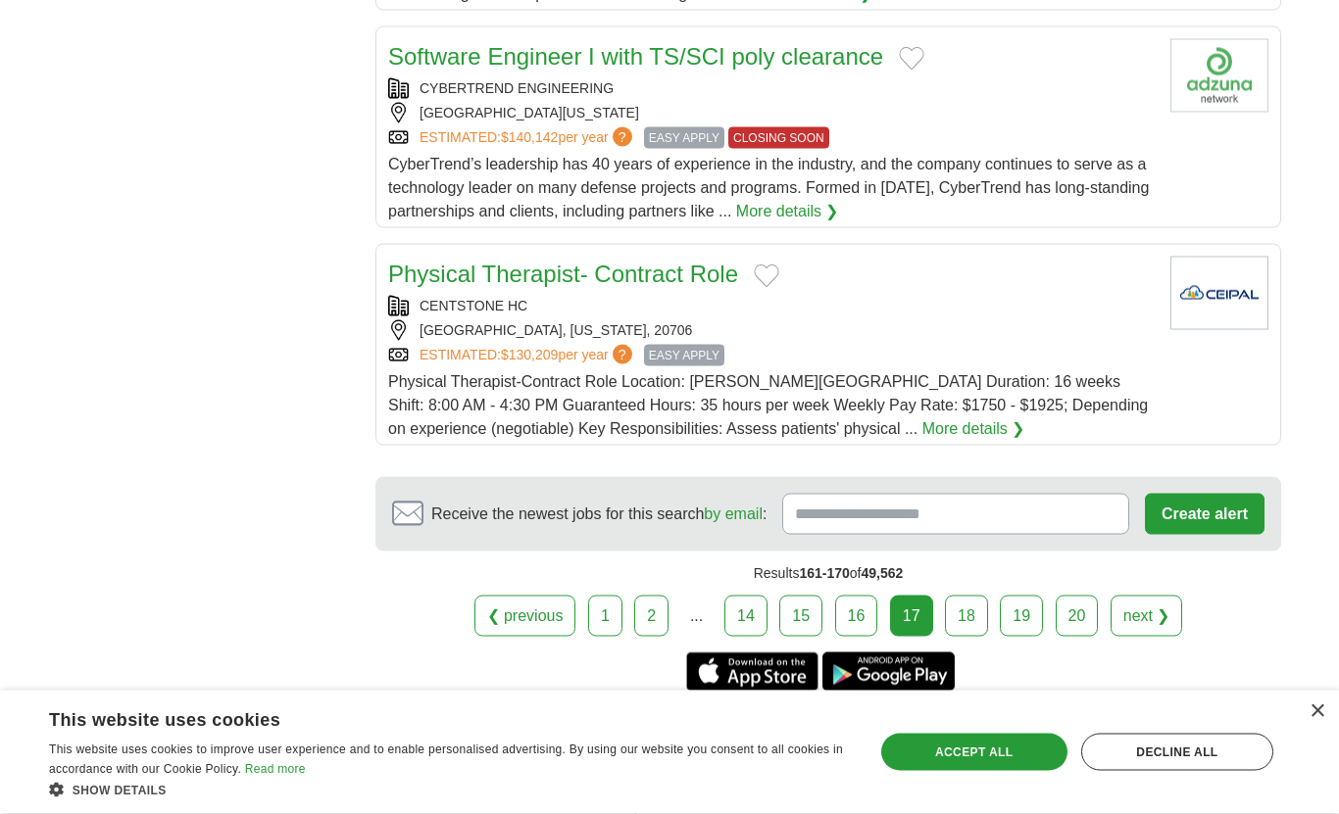
scroll to position [2174, 0]
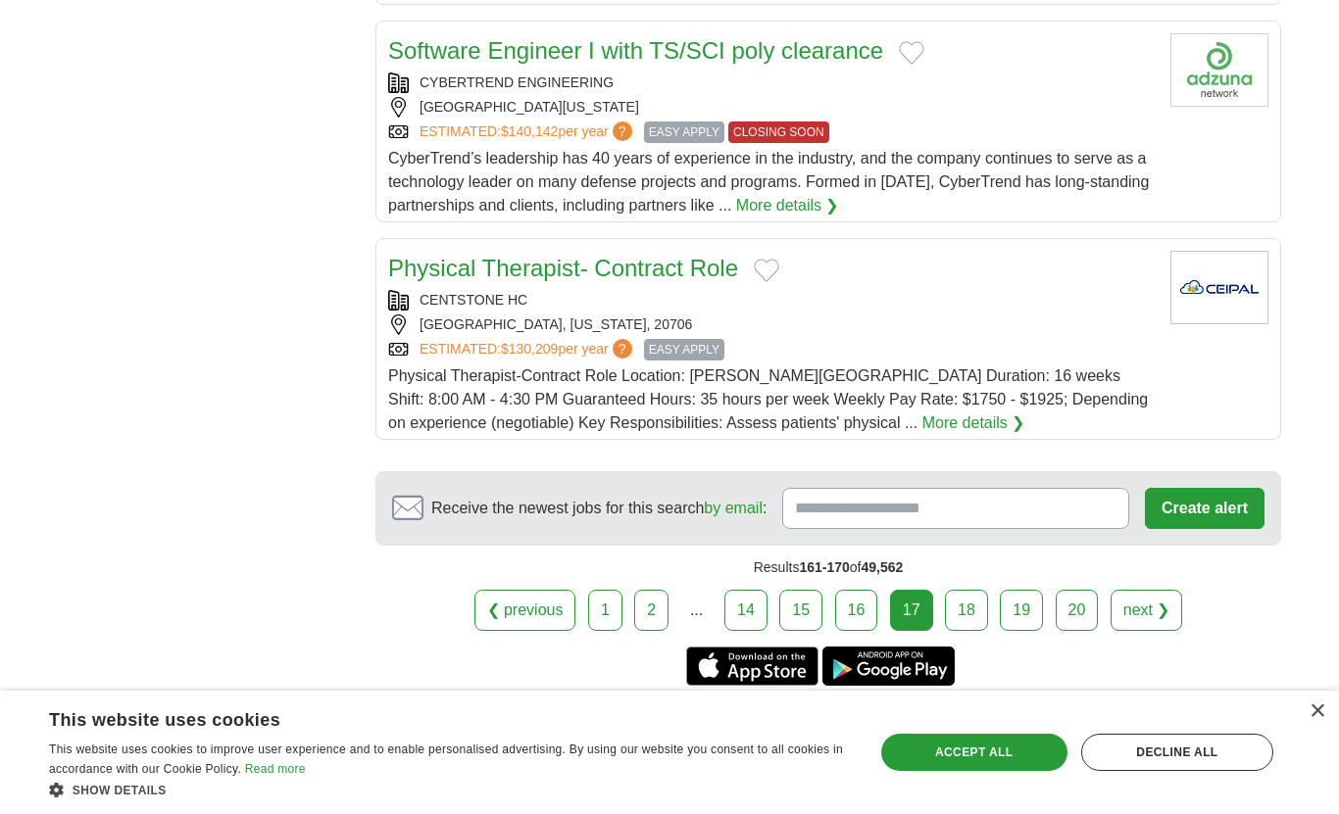
click at [951, 610] on link "18" at bounding box center [966, 610] width 43 height 41
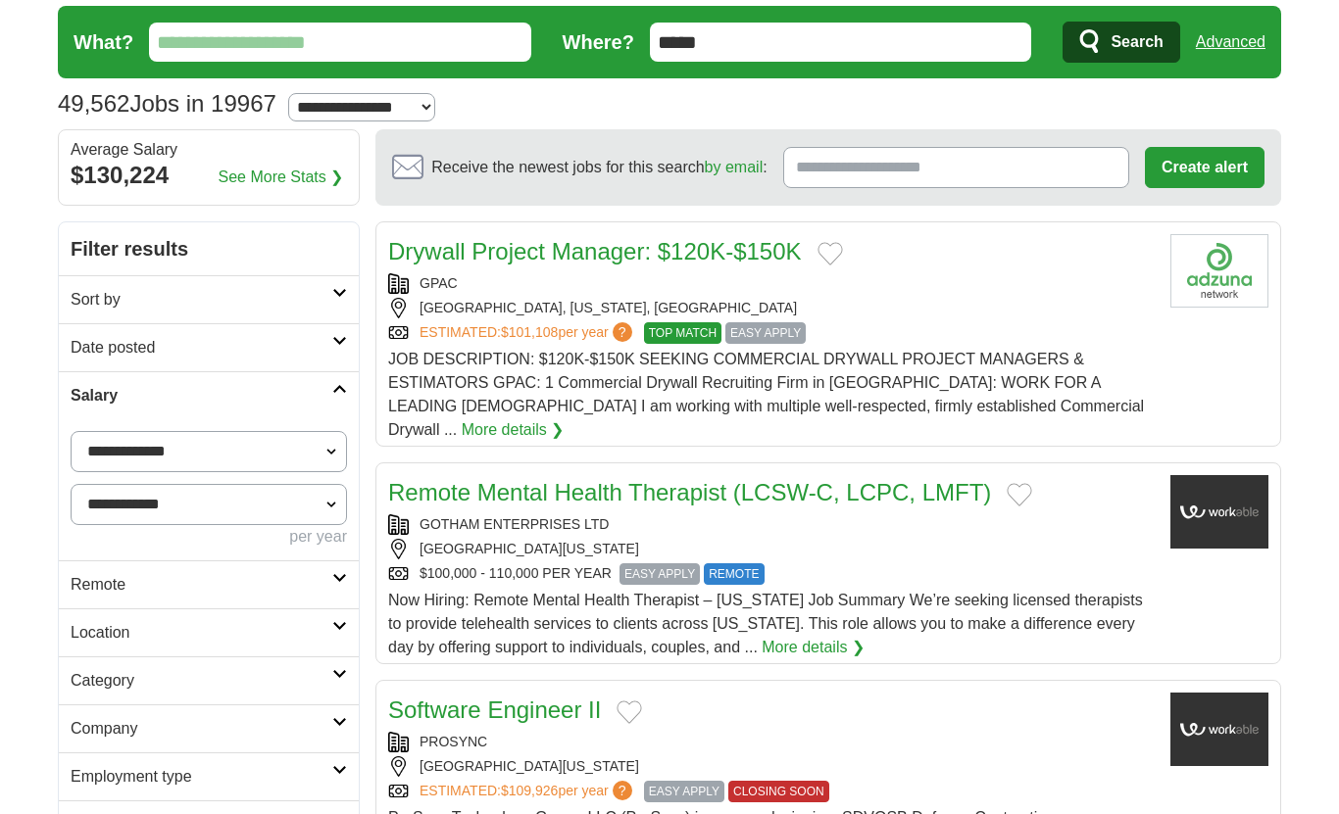
scroll to position [41, 0]
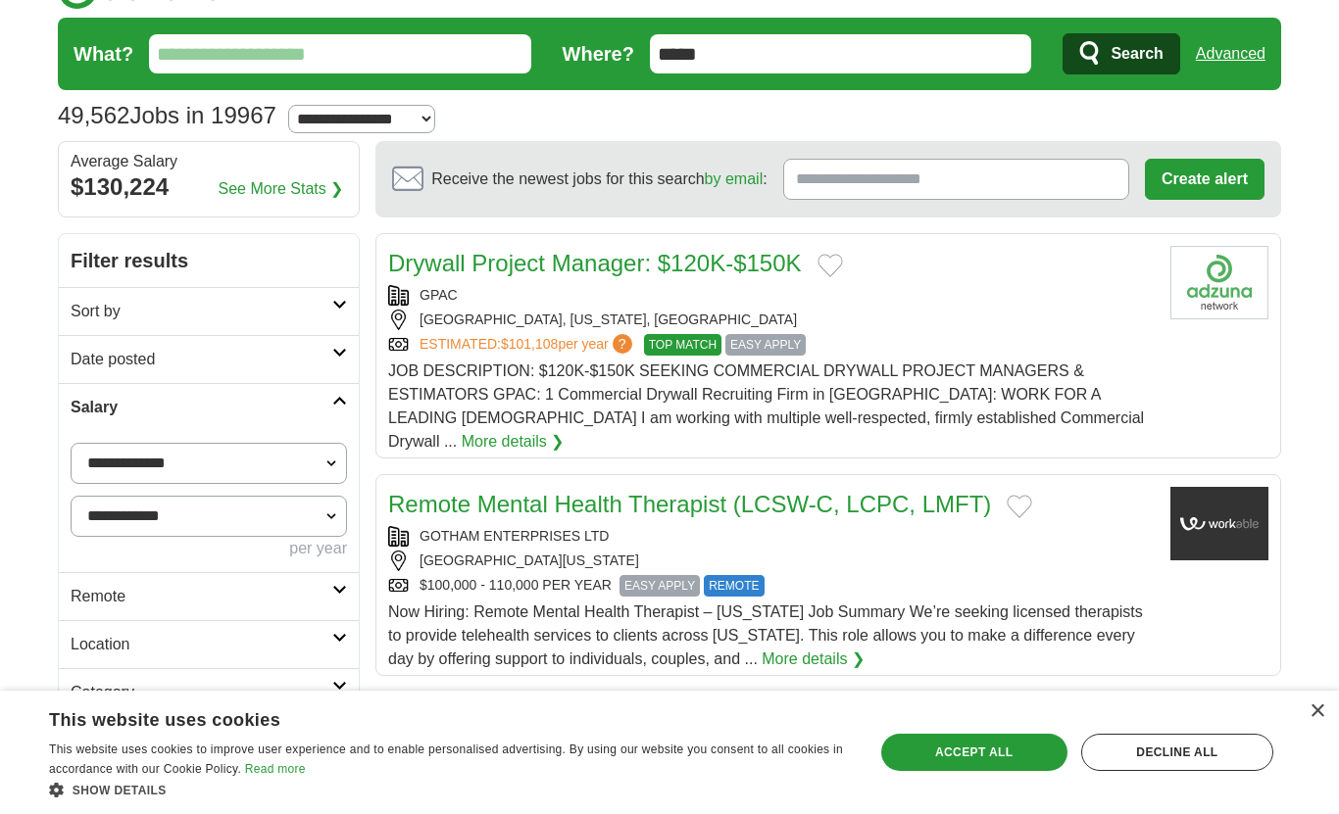
click at [268, 61] on input "What?" at bounding box center [340, 53] width 382 height 39
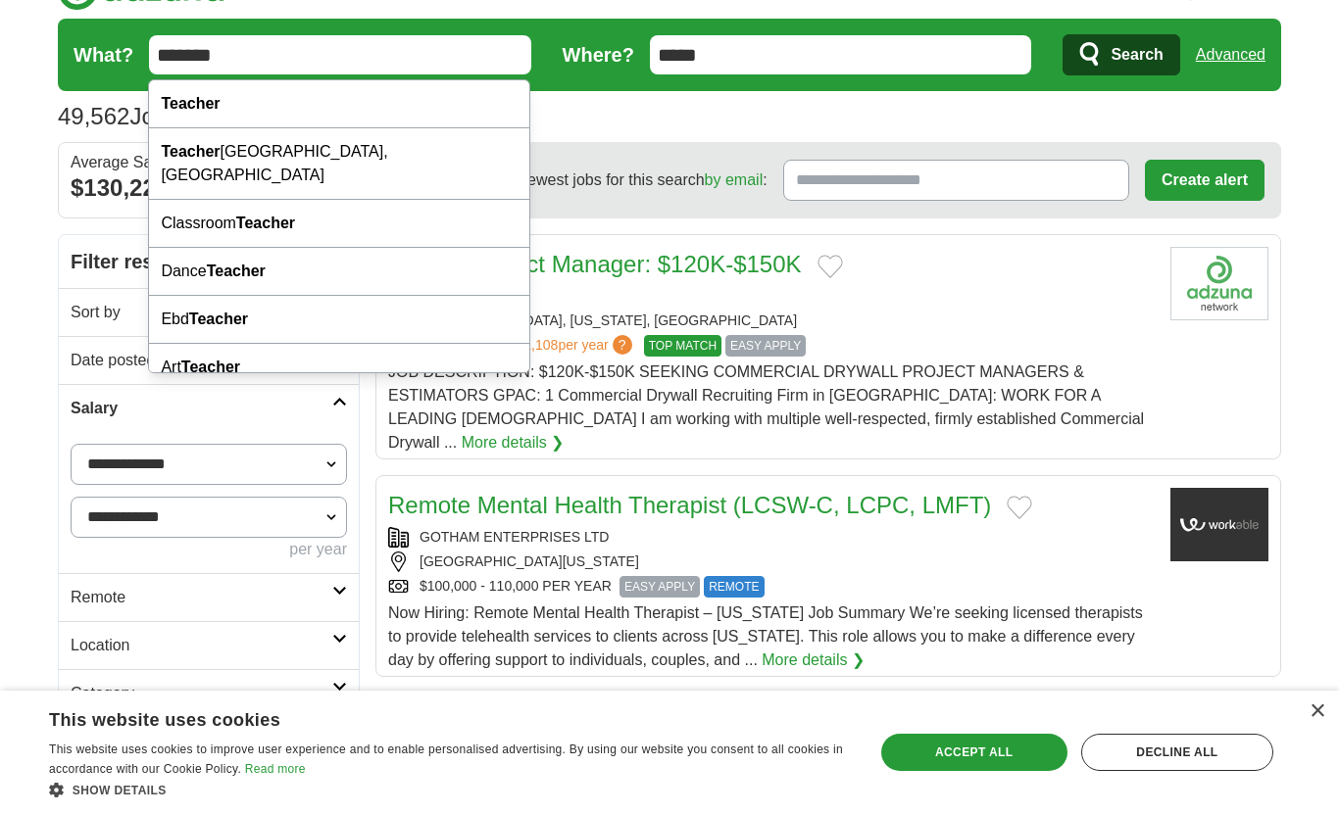
type input "*******"
click at [1124, 55] on span "Search" at bounding box center [1136, 54] width 52 height 39
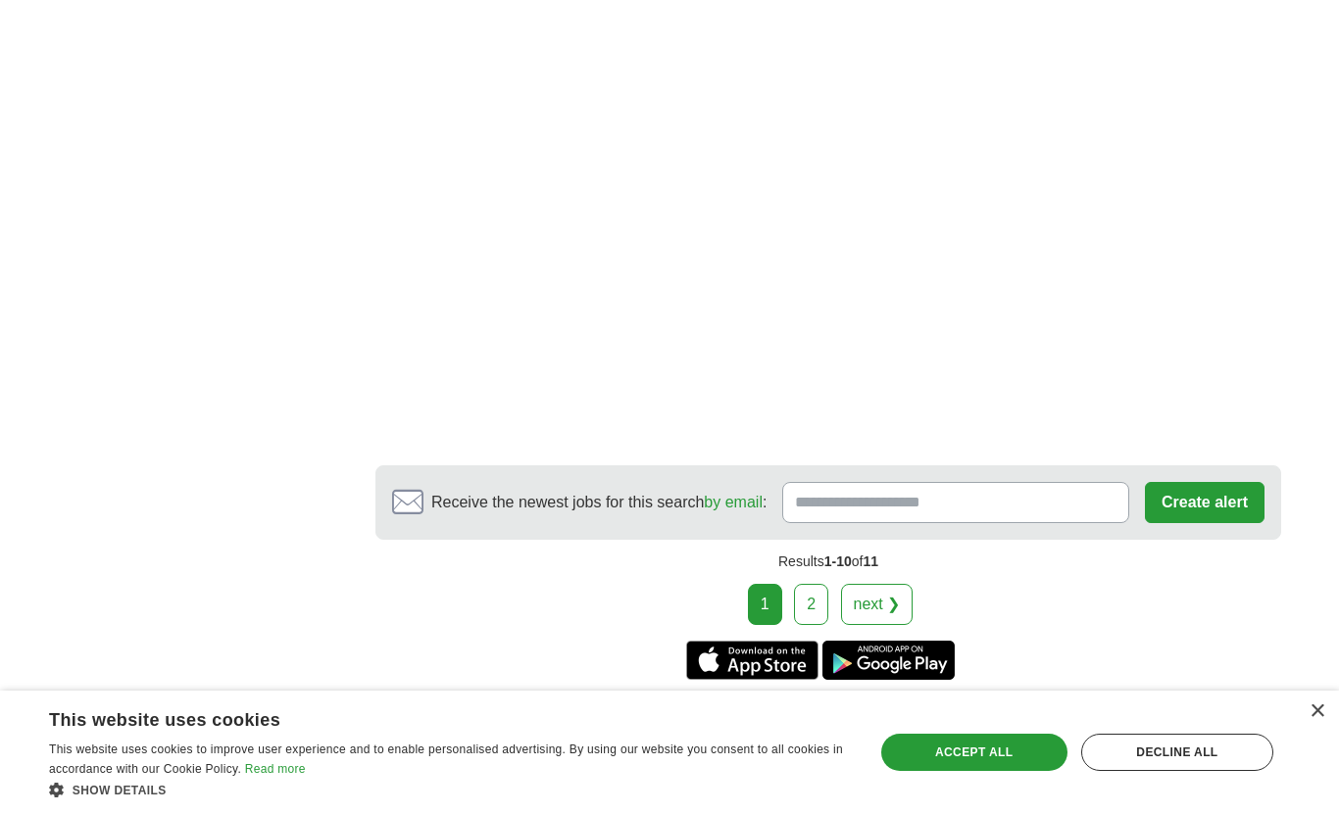
scroll to position [3296, 0]
click at [817, 595] on link "2" at bounding box center [811, 605] width 34 height 41
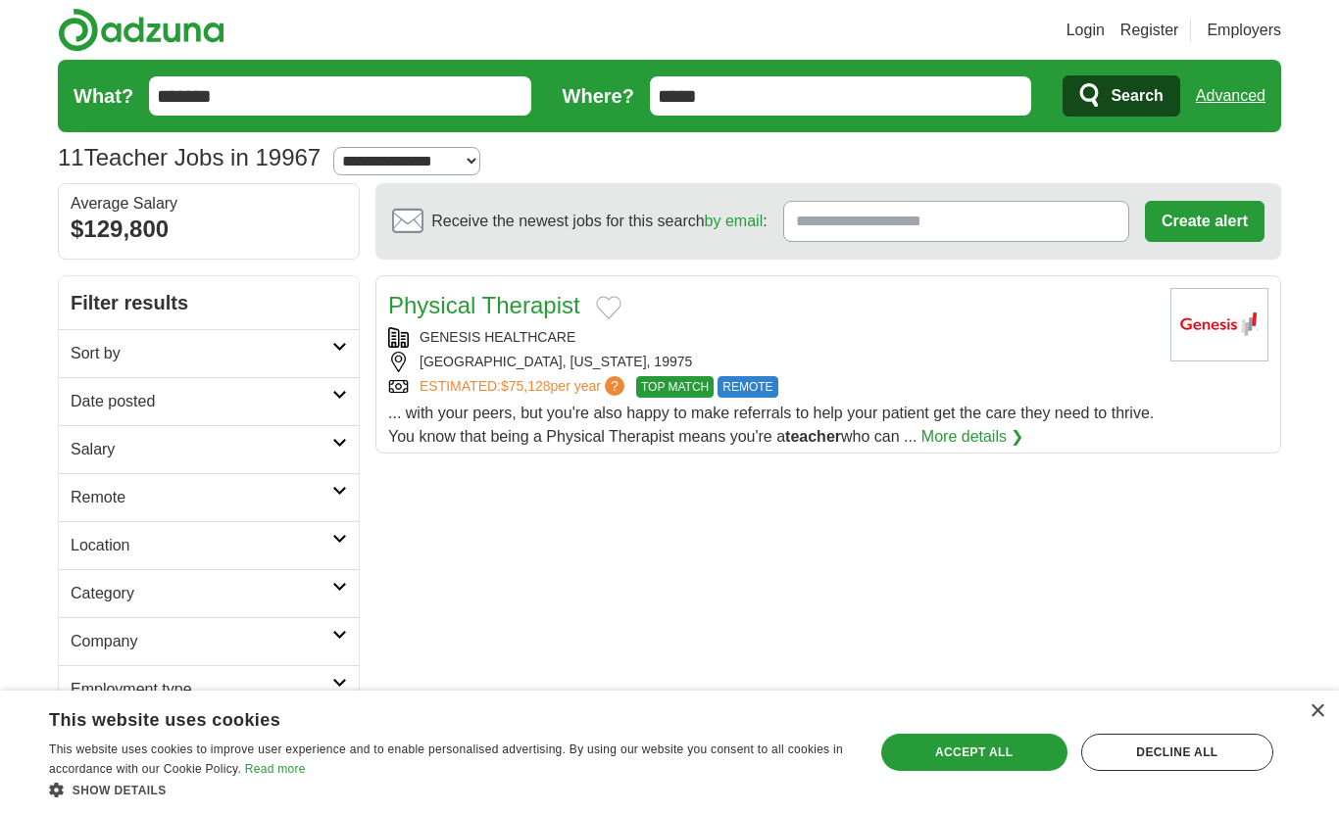
click at [240, 97] on input "*******" at bounding box center [340, 95] width 382 height 39
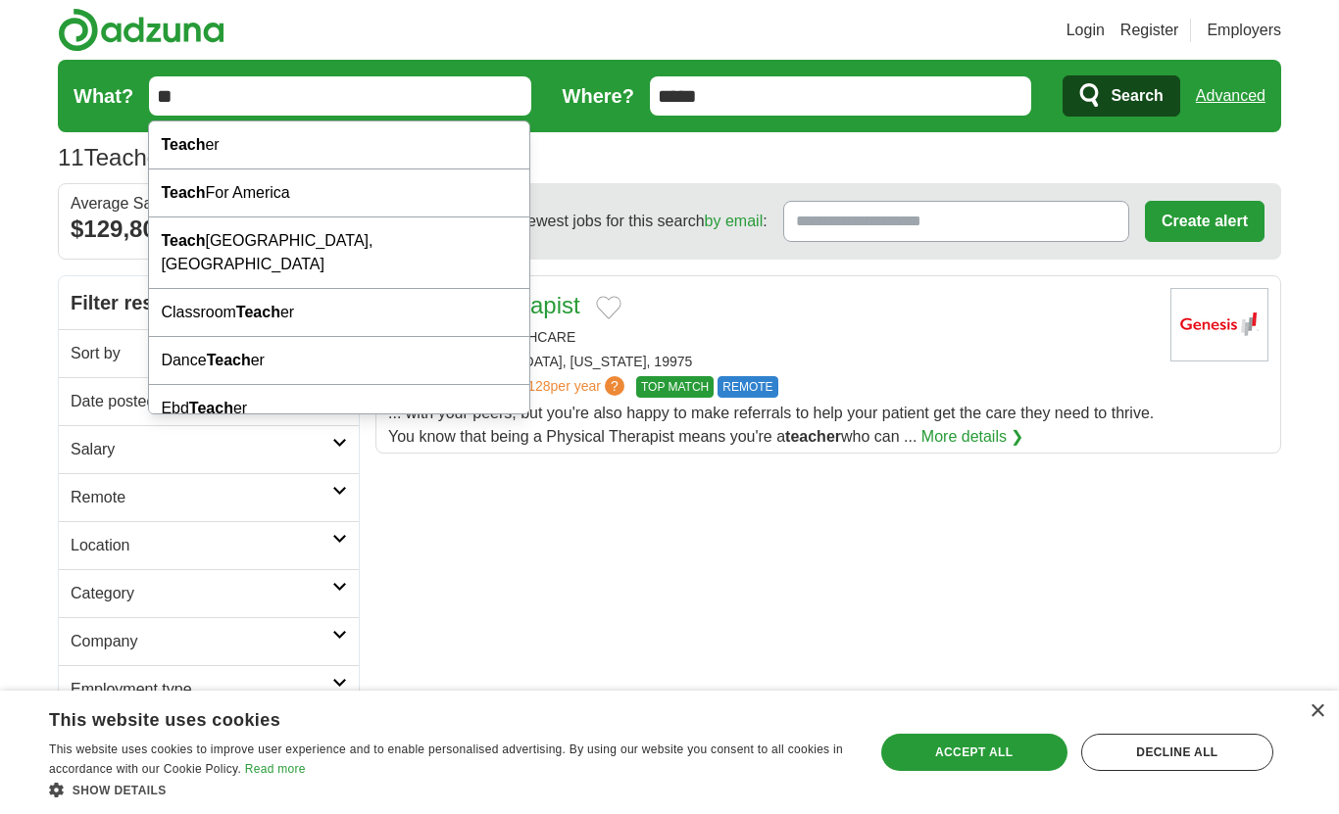
type input "*"
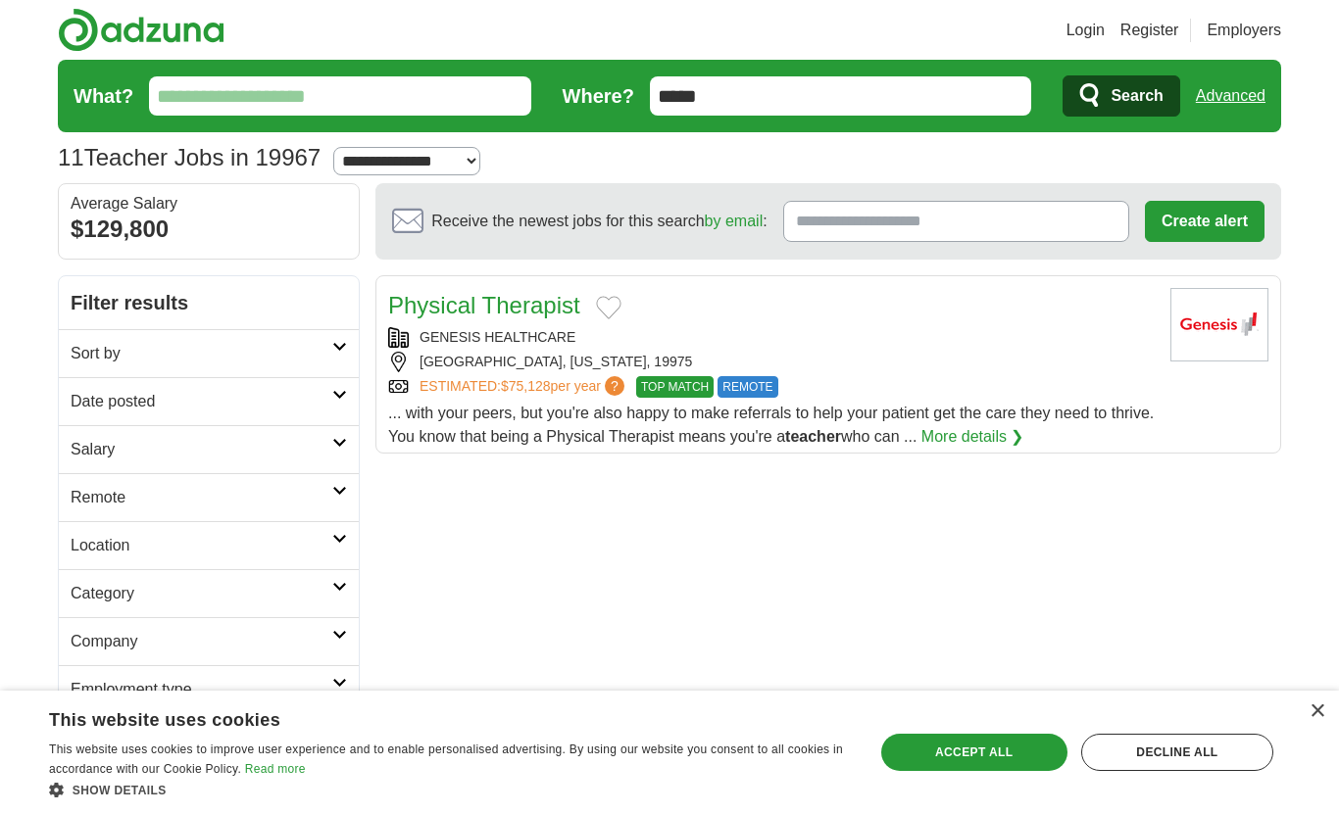
click at [110, 358] on h2 "Sort by" at bounding box center [202, 354] width 262 height 24
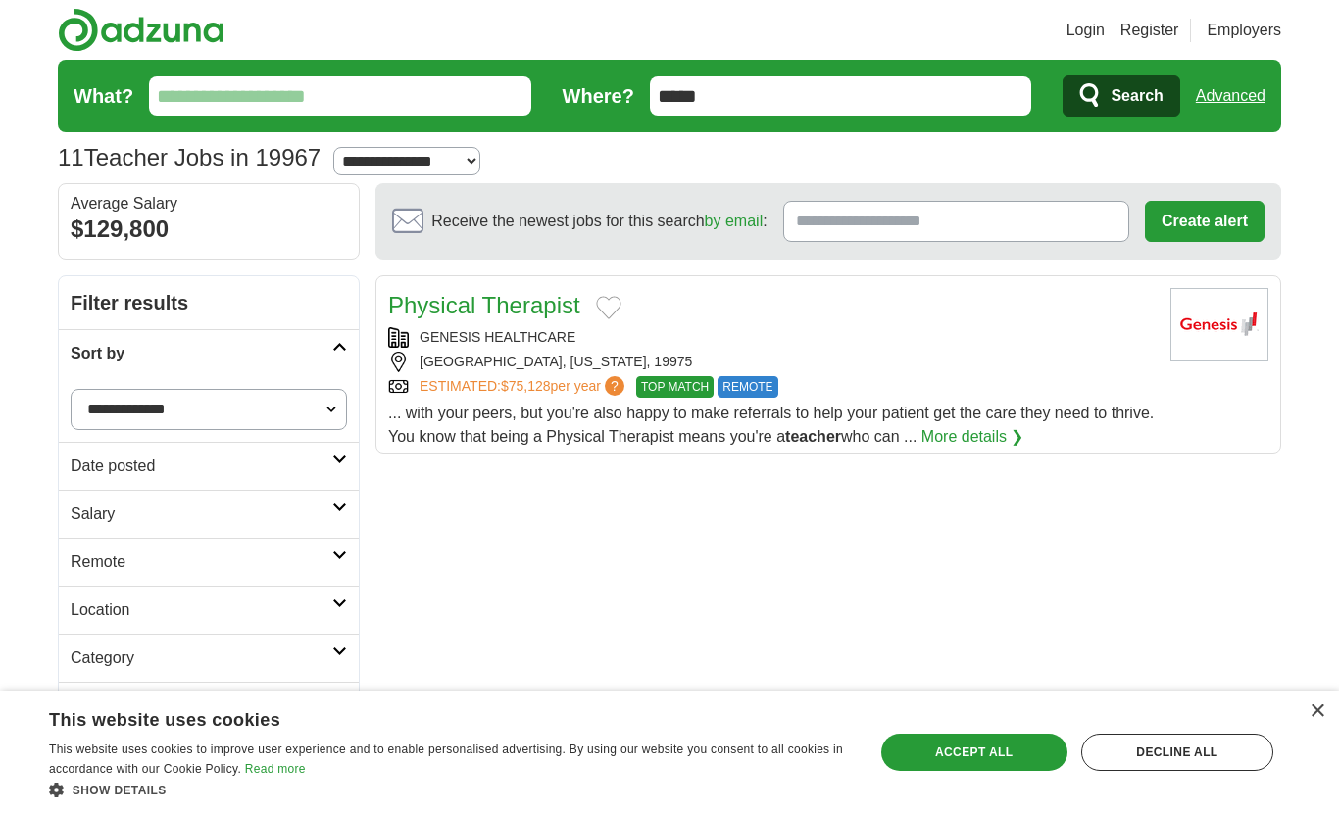
click at [109, 361] on h2 "Sort by" at bounding box center [202, 354] width 262 height 24
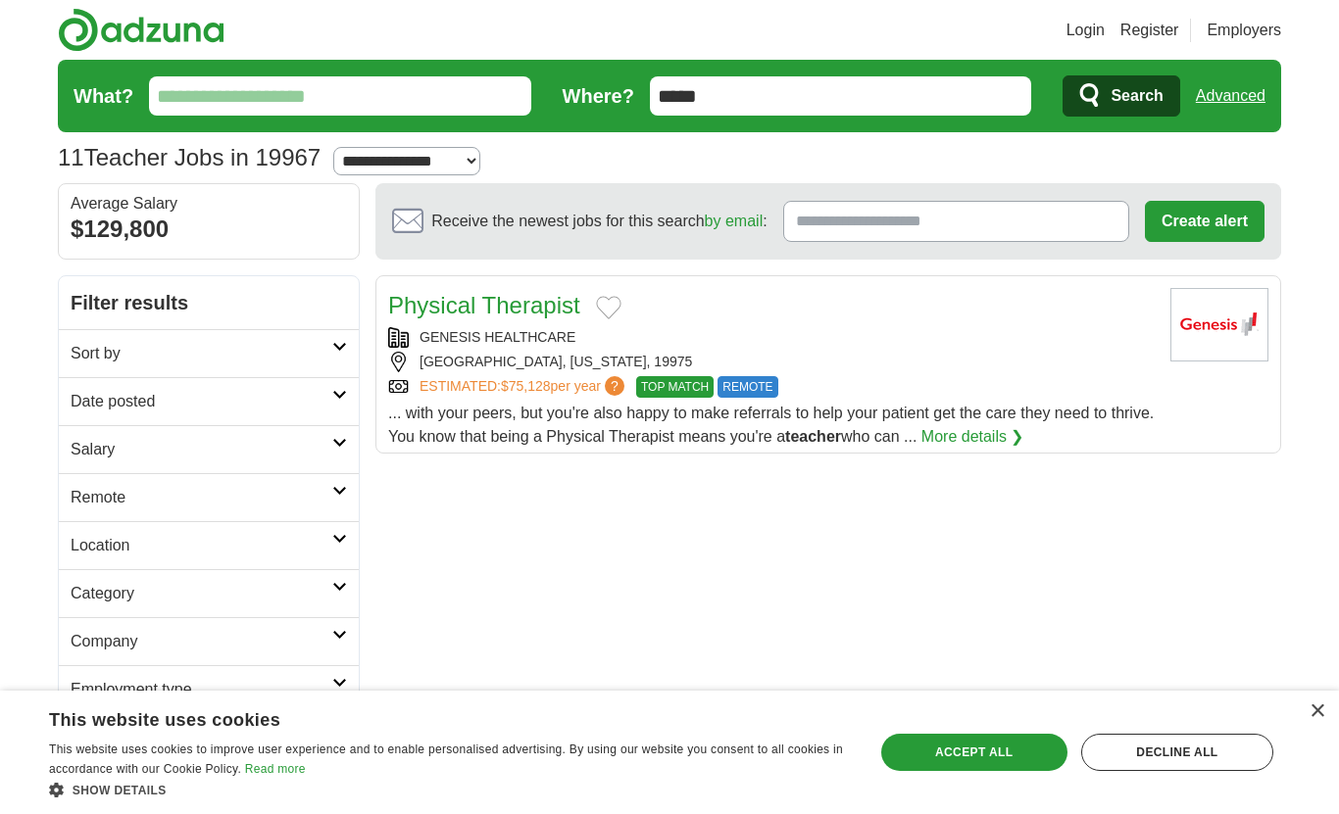
click at [1217, 102] on link "Advanced" at bounding box center [1230, 95] width 70 height 39
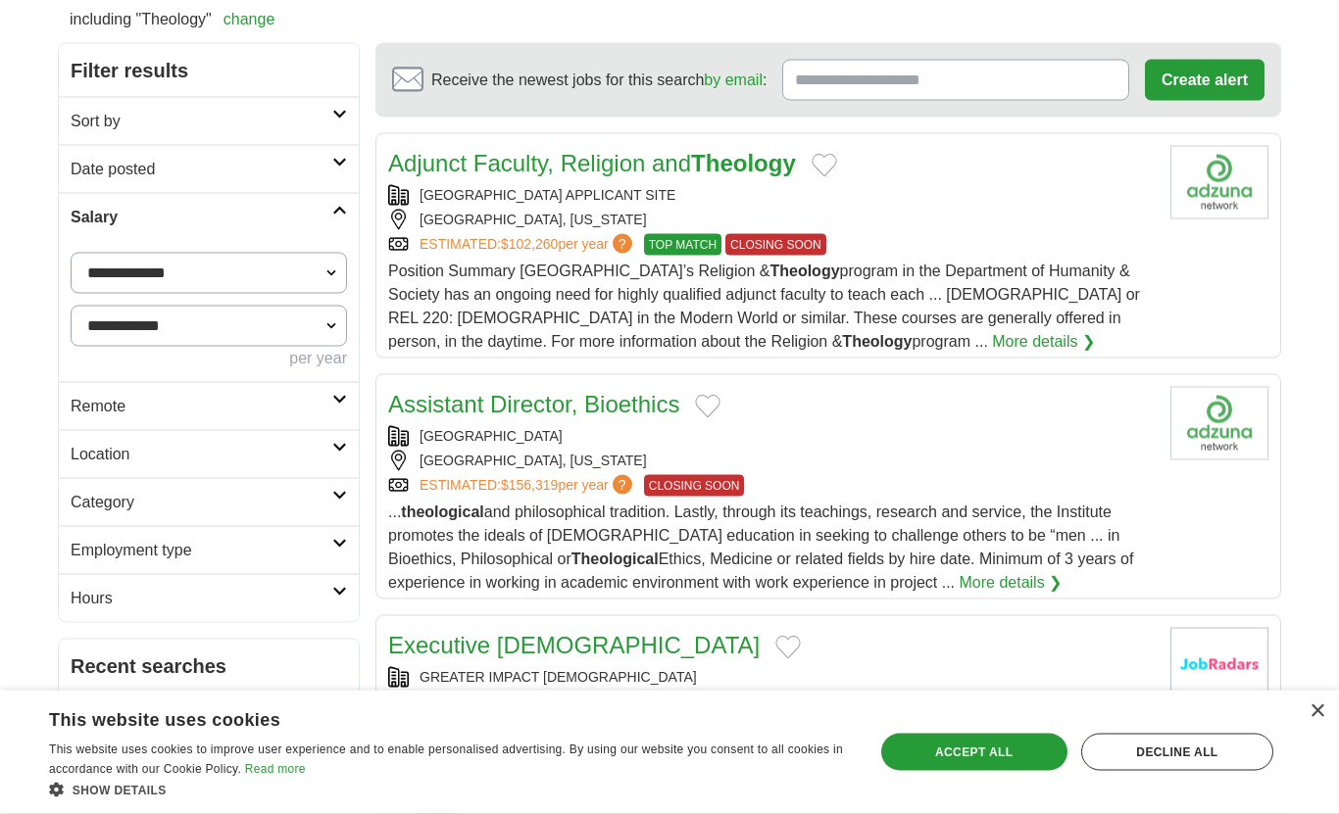
scroll to position [176, 0]
click at [632, 248] on span "?" at bounding box center [622, 243] width 20 height 20
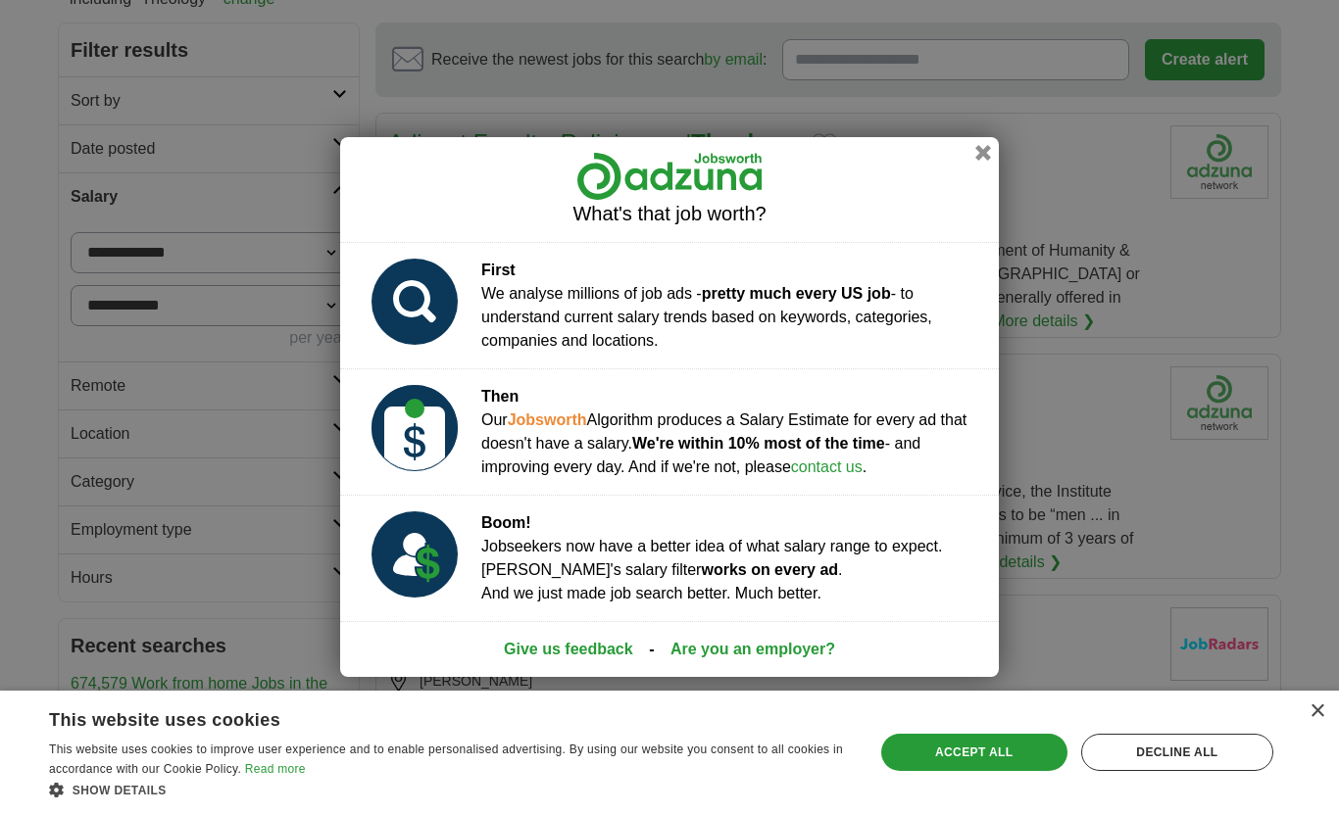
scroll to position [188, 0]
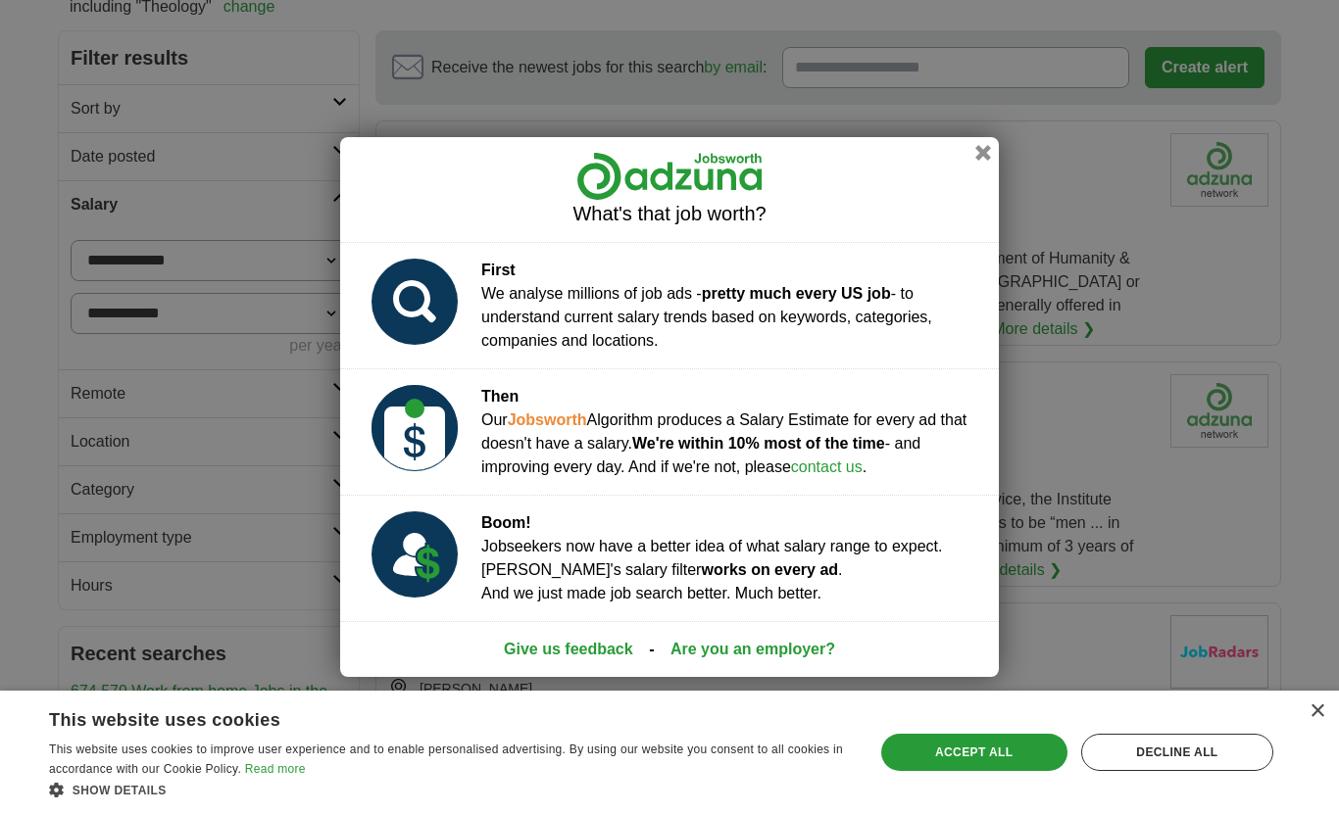
click at [984, 161] on button "button" at bounding box center [983, 153] width 16 height 16
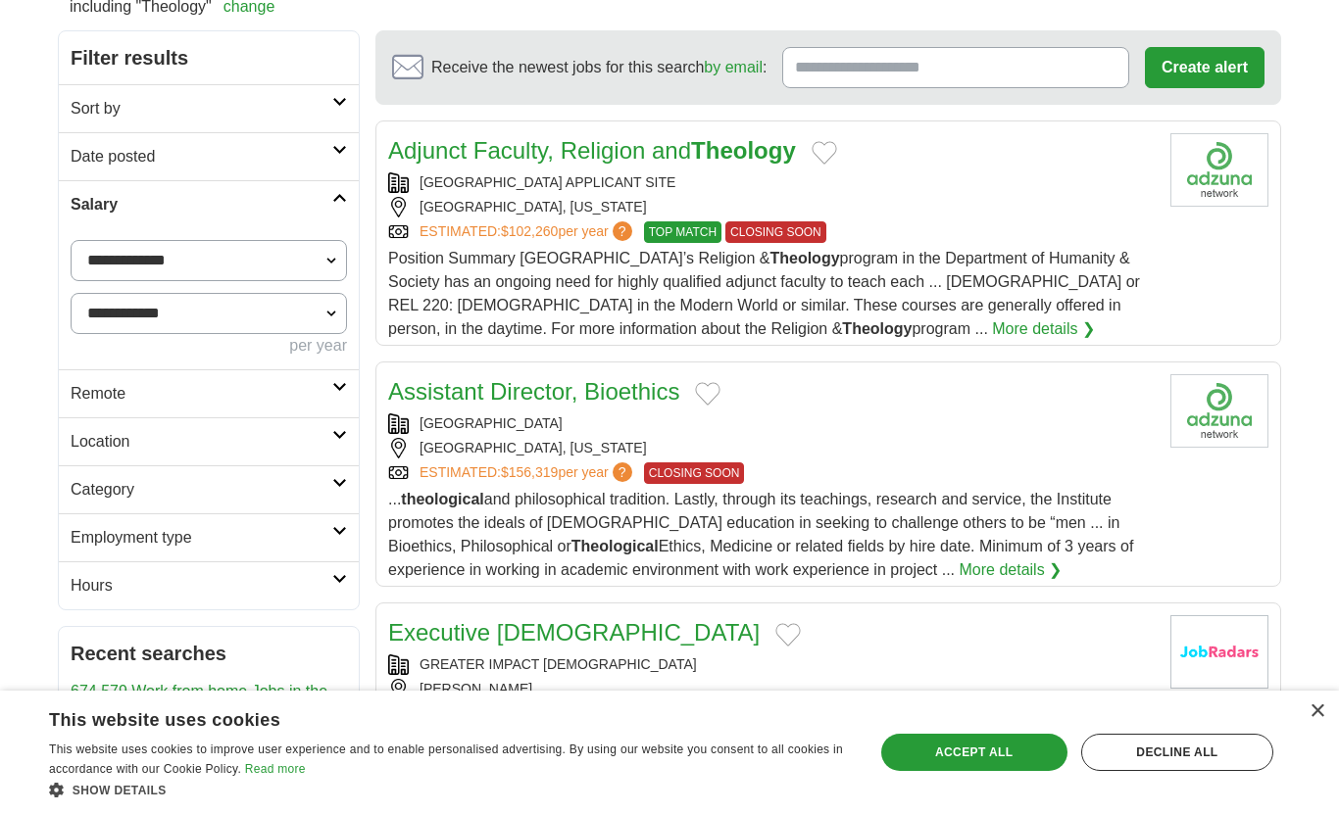
click at [992, 331] on link "More details ❯" at bounding box center [1043, 329] width 103 height 24
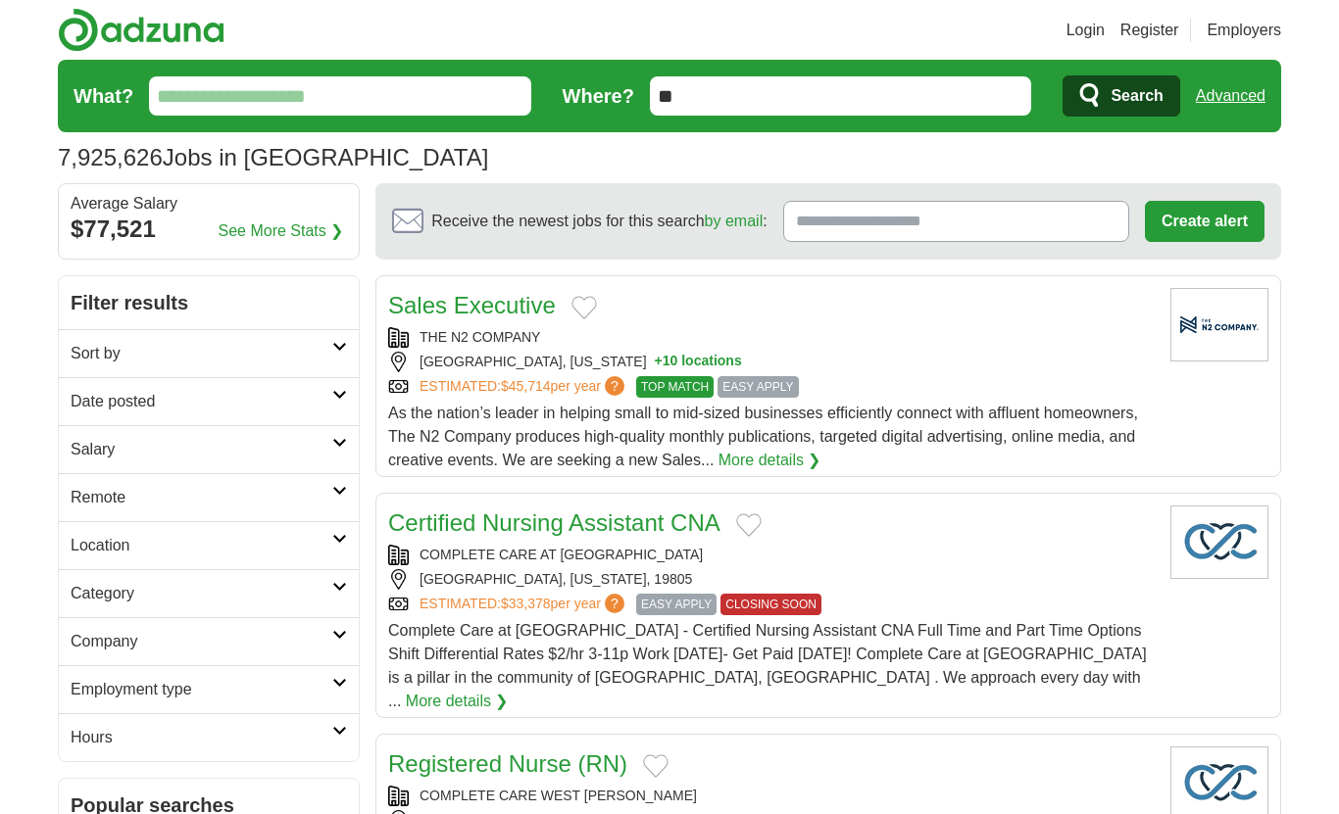
click at [1237, 102] on link "Advanced" at bounding box center [1230, 95] width 70 height 39
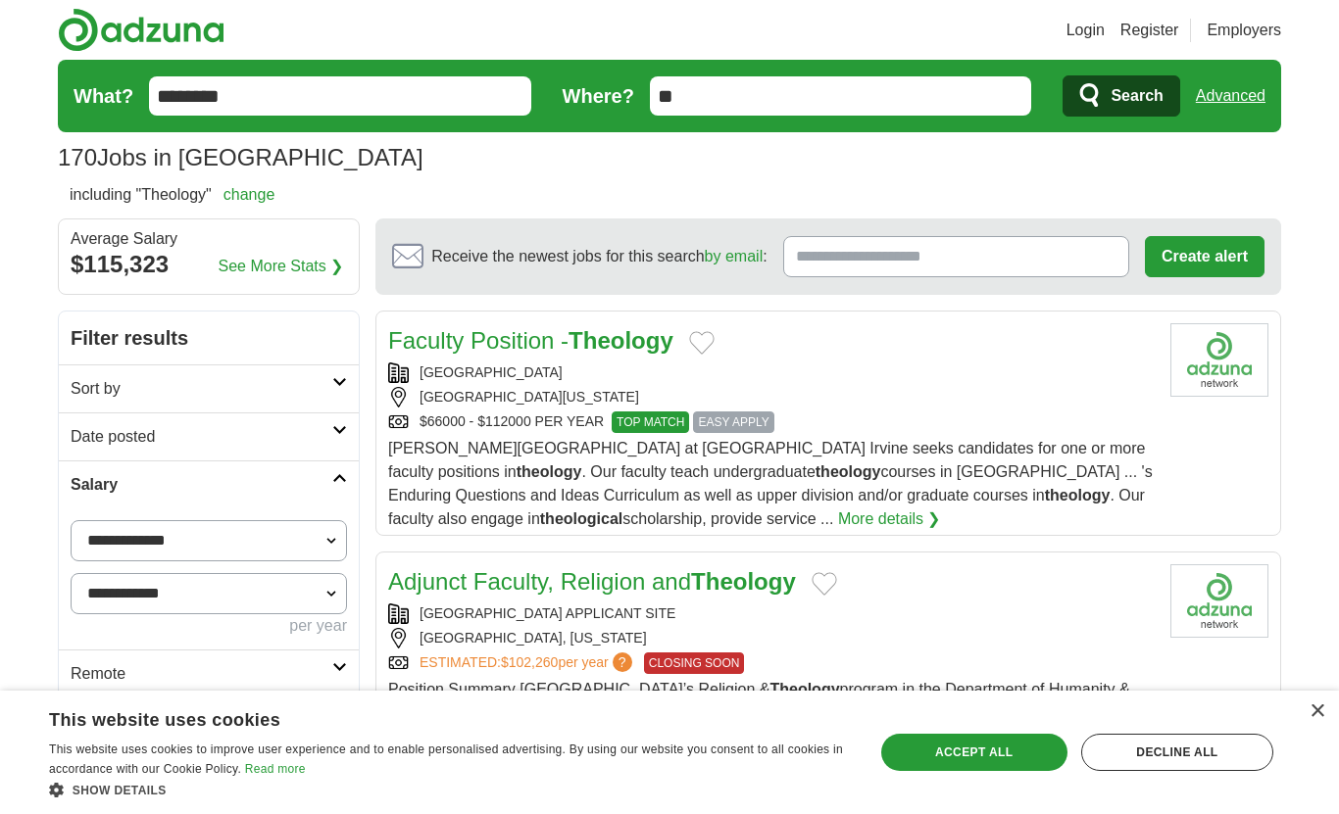
click at [149, 95] on input "********" at bounding box center [340, 95] width 382 height 39
type input "**********"
click at [1106, 92] on button "Search" at bounding box center [1120, 95] width 117 height 41
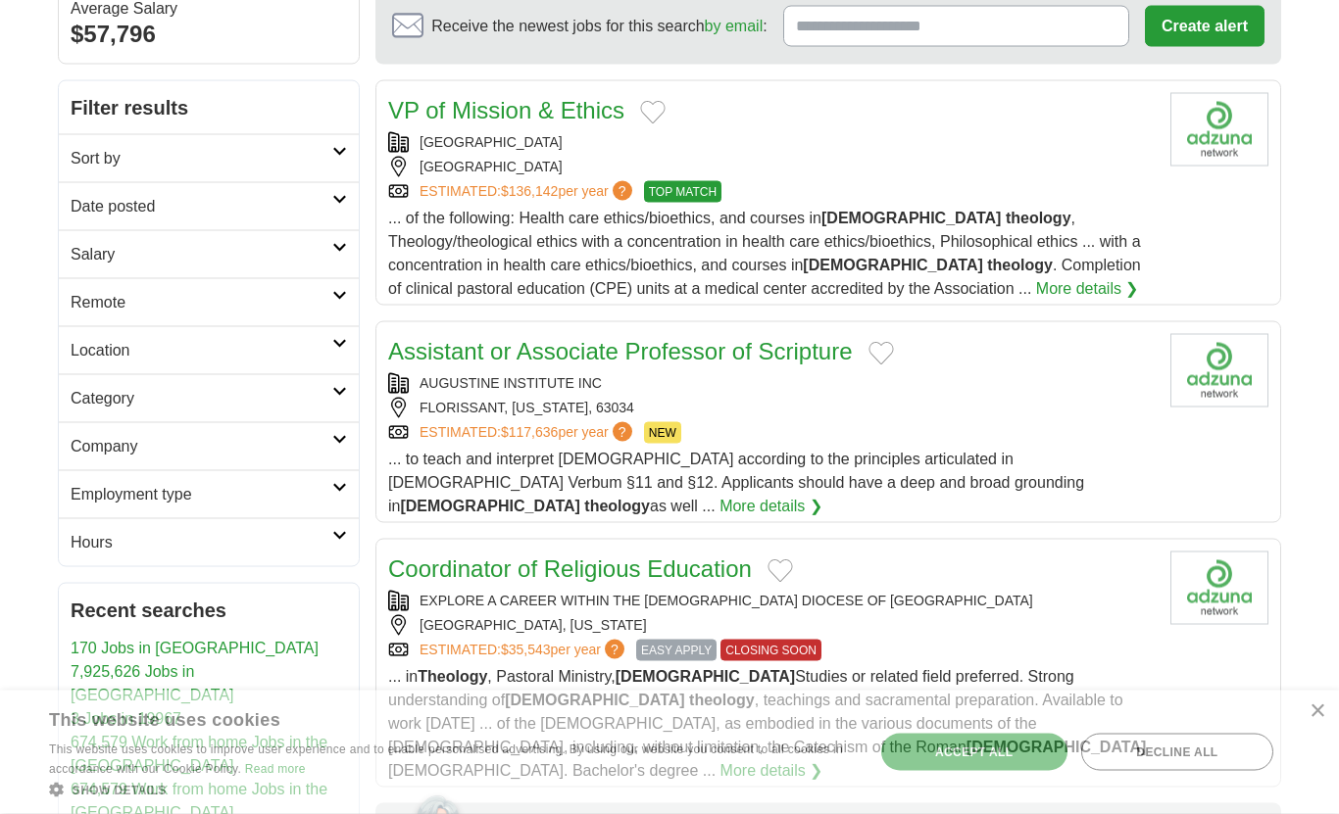
scroll to position [196, 0]
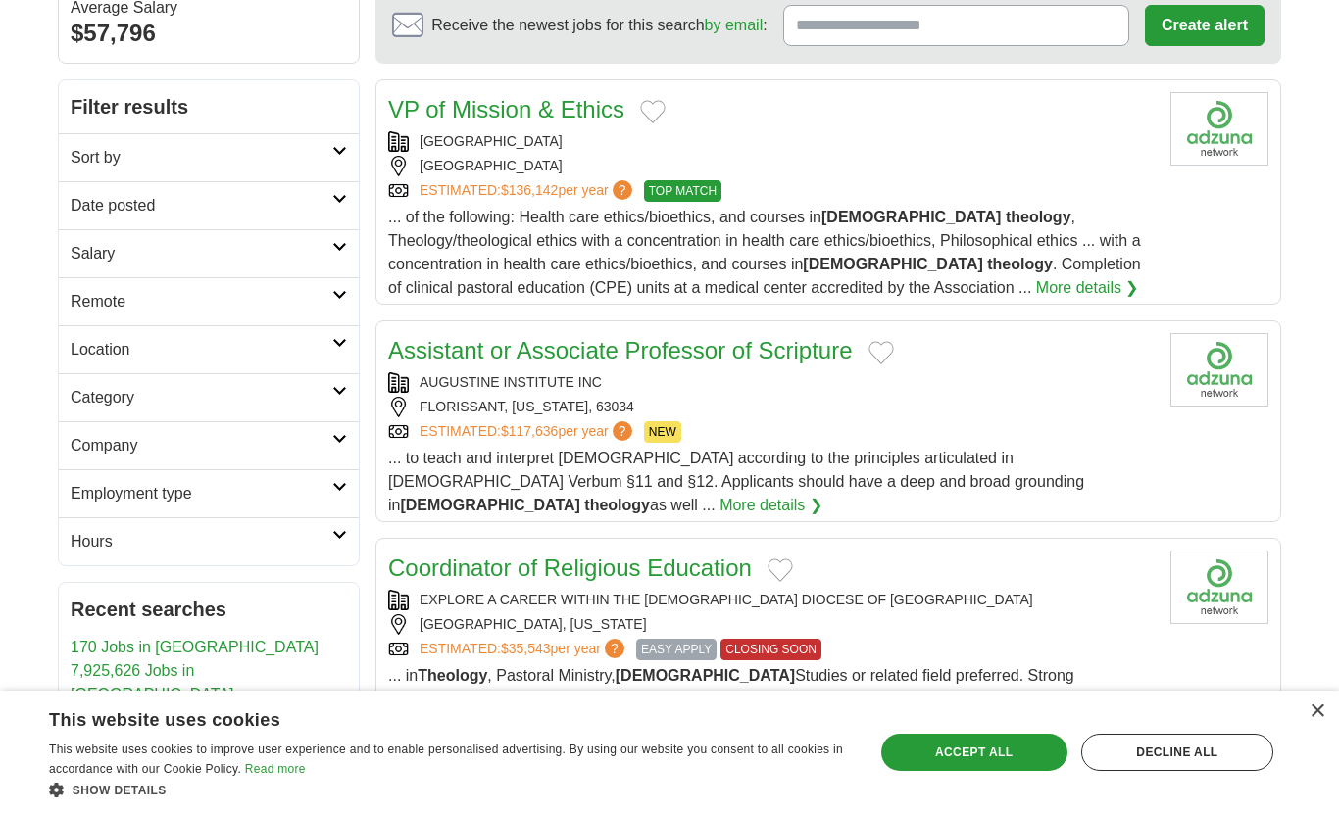
click at [1036, 285] on link "More details ❯" at bounding box center [1087, 288] width 103 height 24
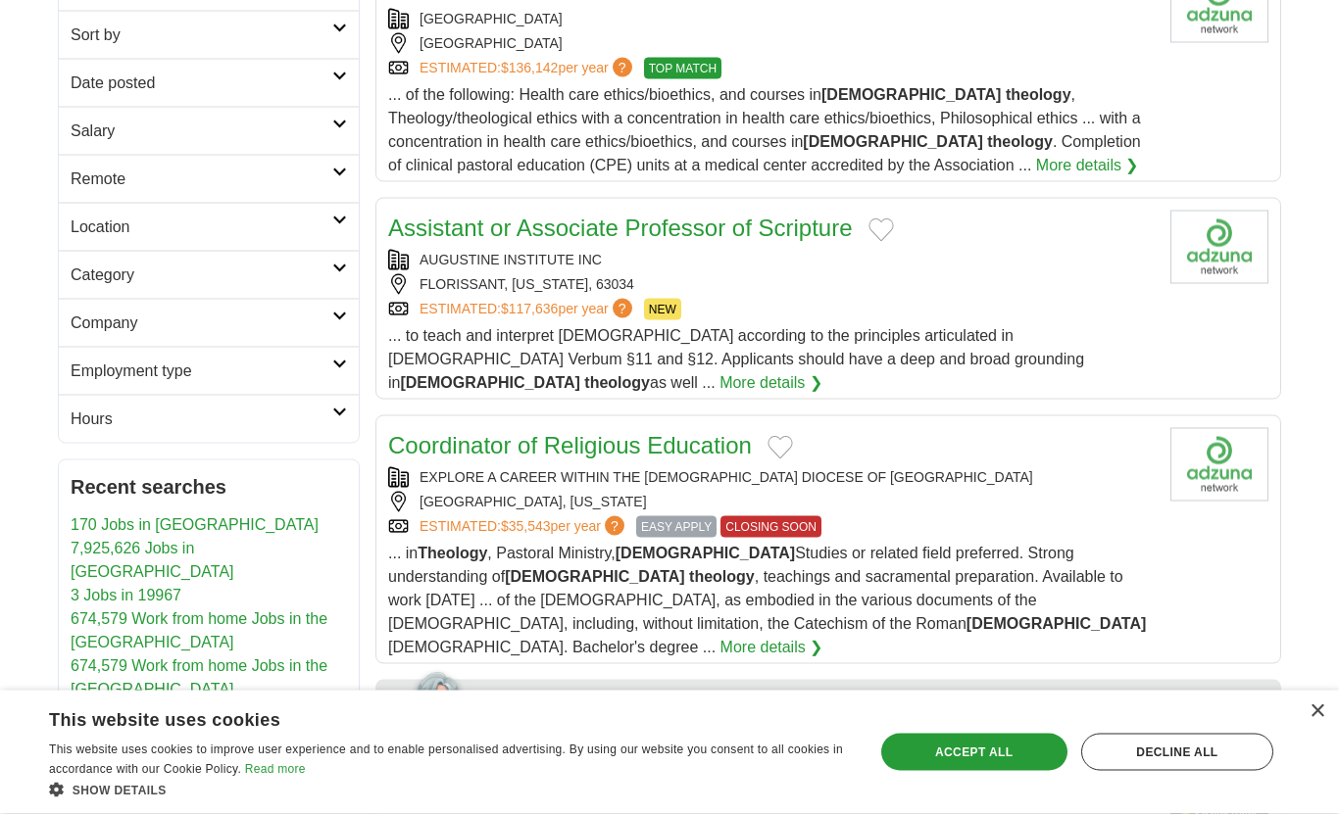
scroll to position [320, 0]
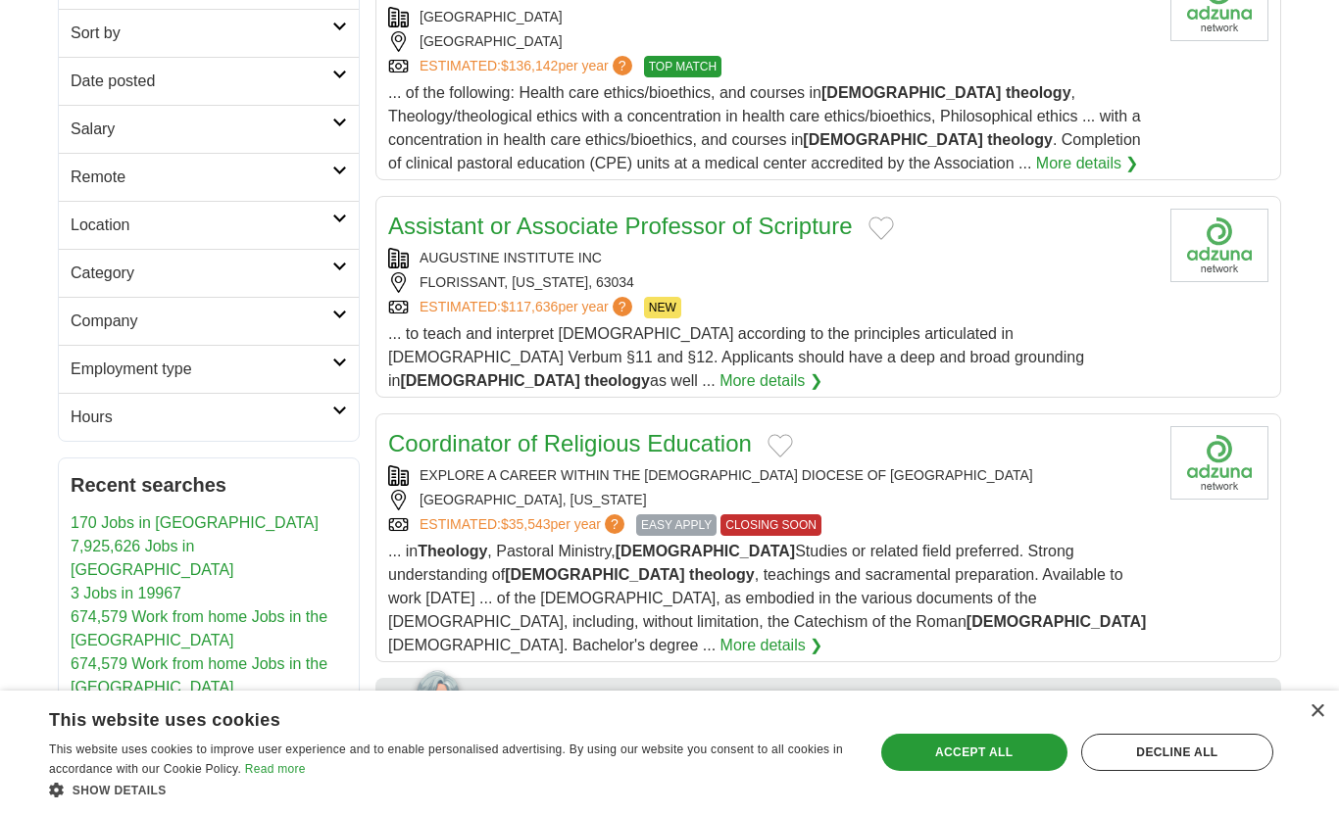
click at [822, 369] on link "More details ❯" at bounding box center [770, 381] width 103 height 24
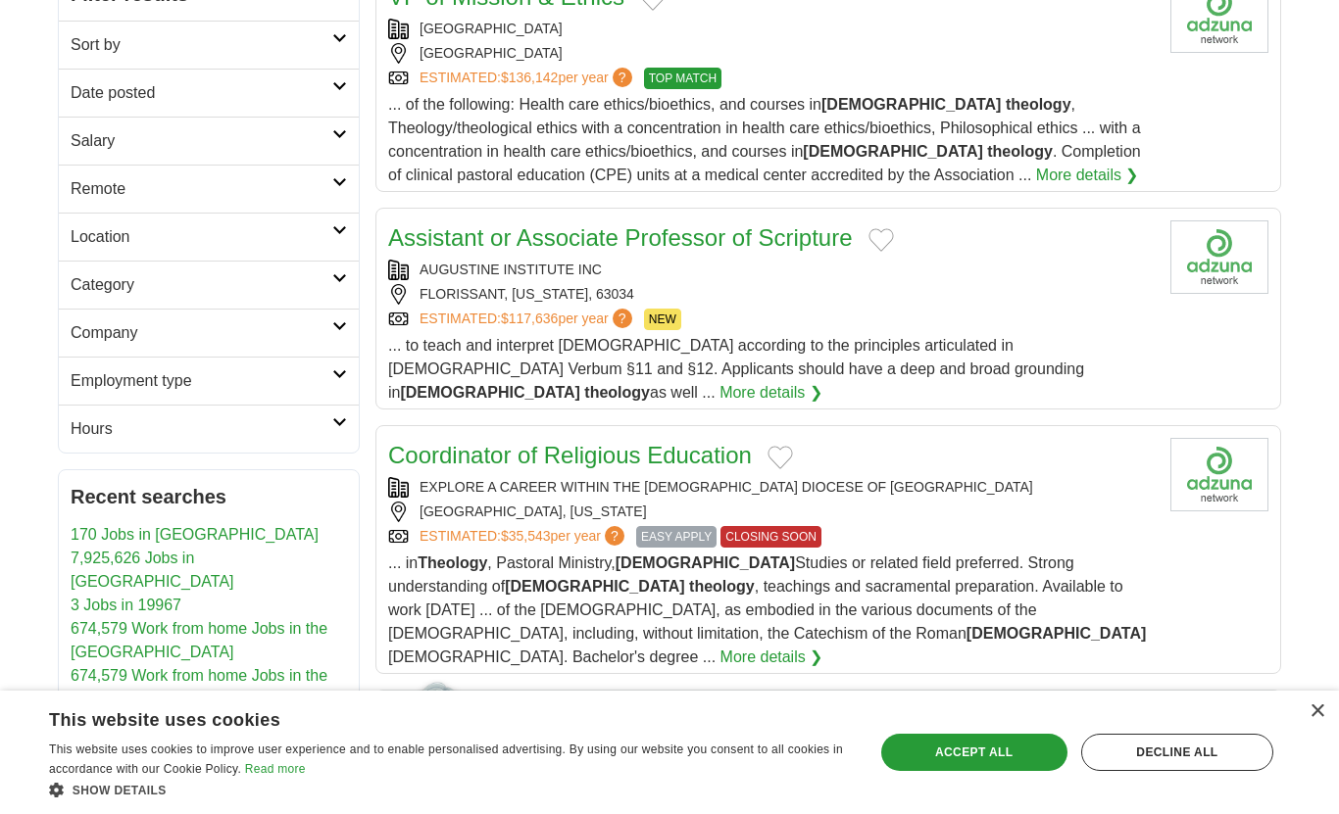
scroll to position [0, 0]
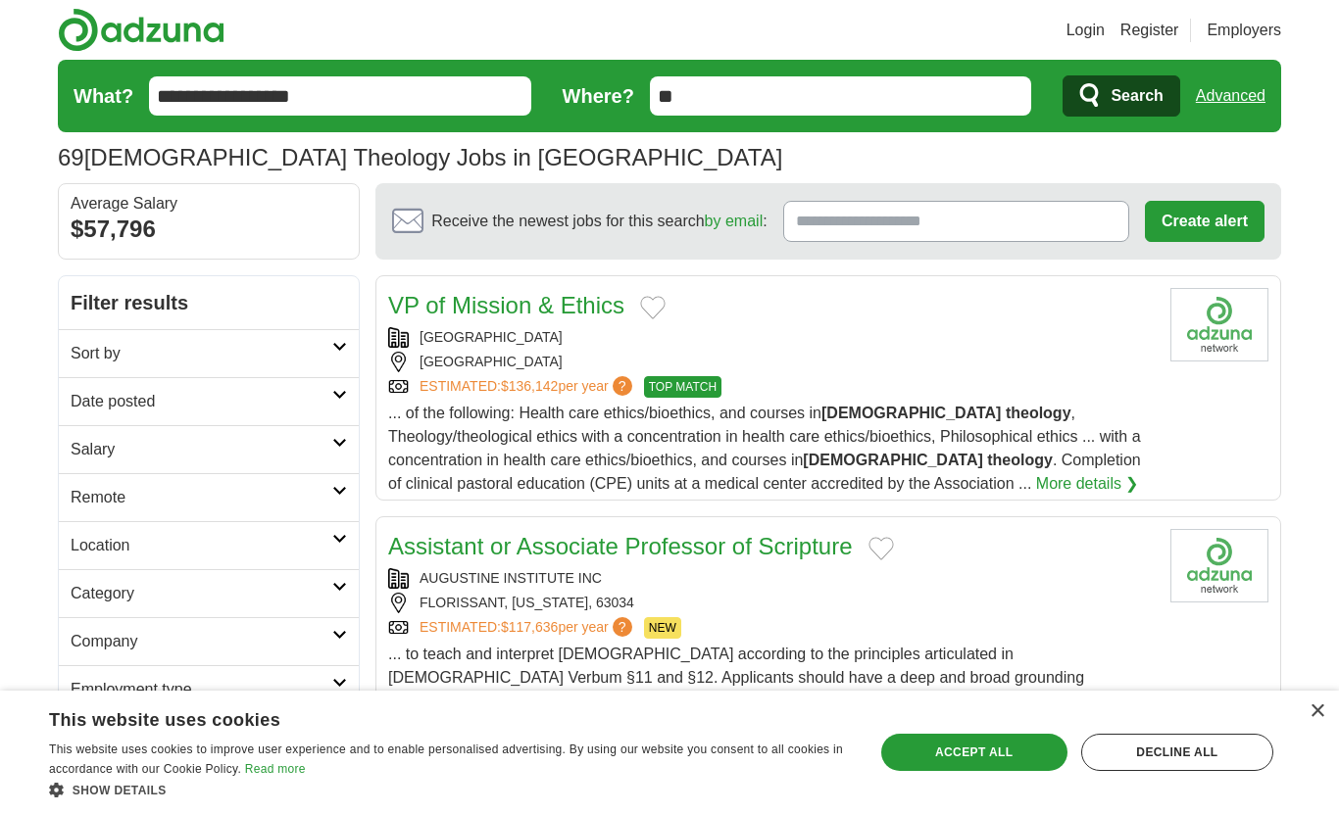
click at [1218, 110] on link "Advanced" at bounding box center [1230, 95] width 70 height 39
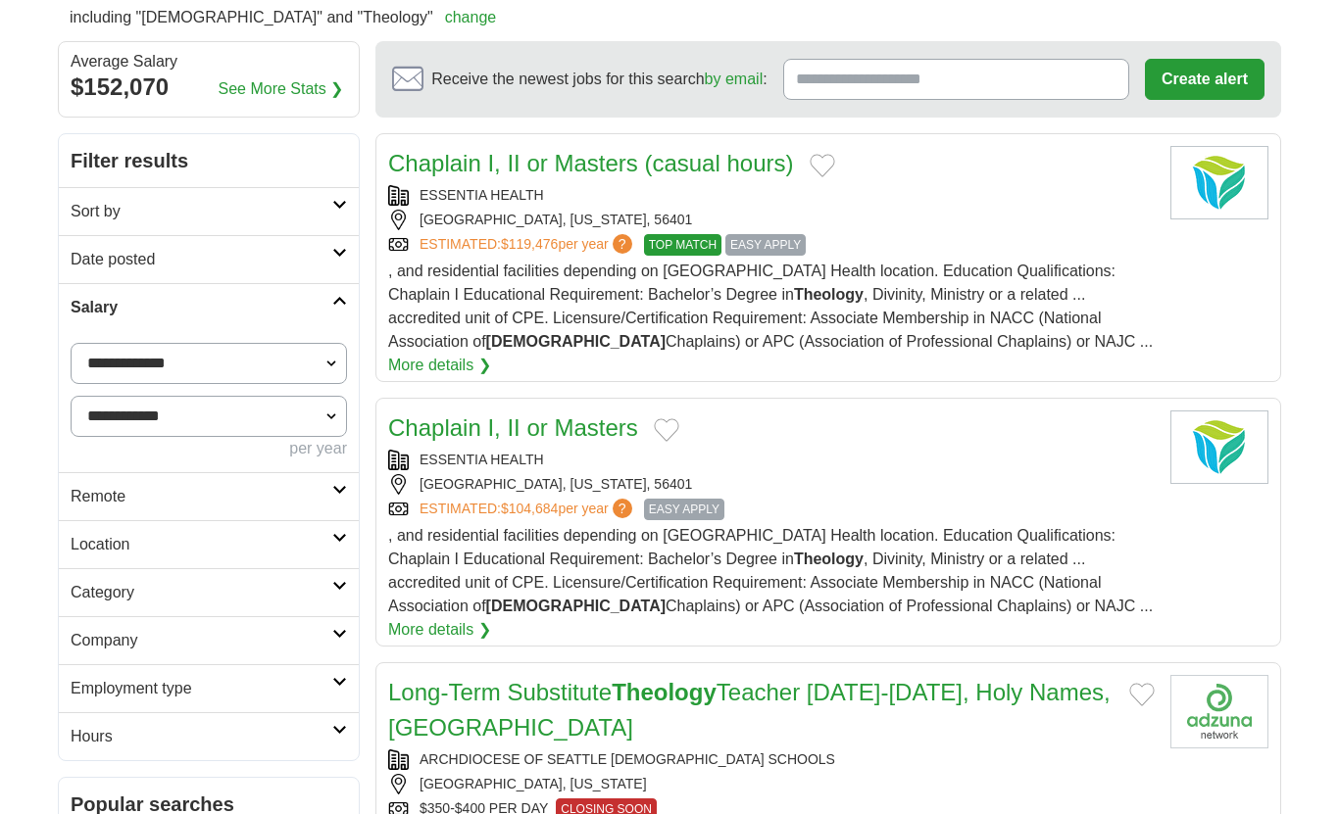
scroll to position [162, 0]
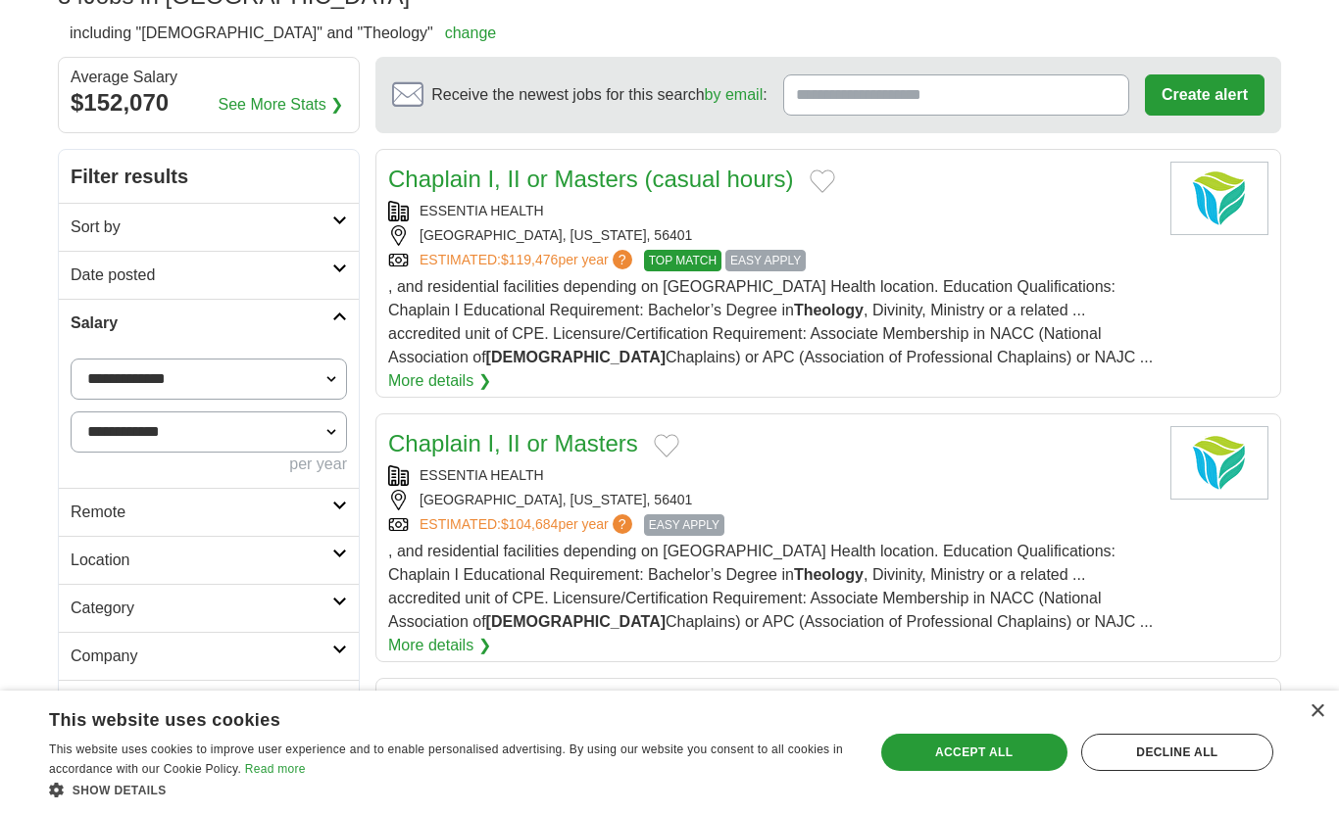
click at [491, 369] on link "More details ❯" at bounding box center [439, 381] width 103 height 24
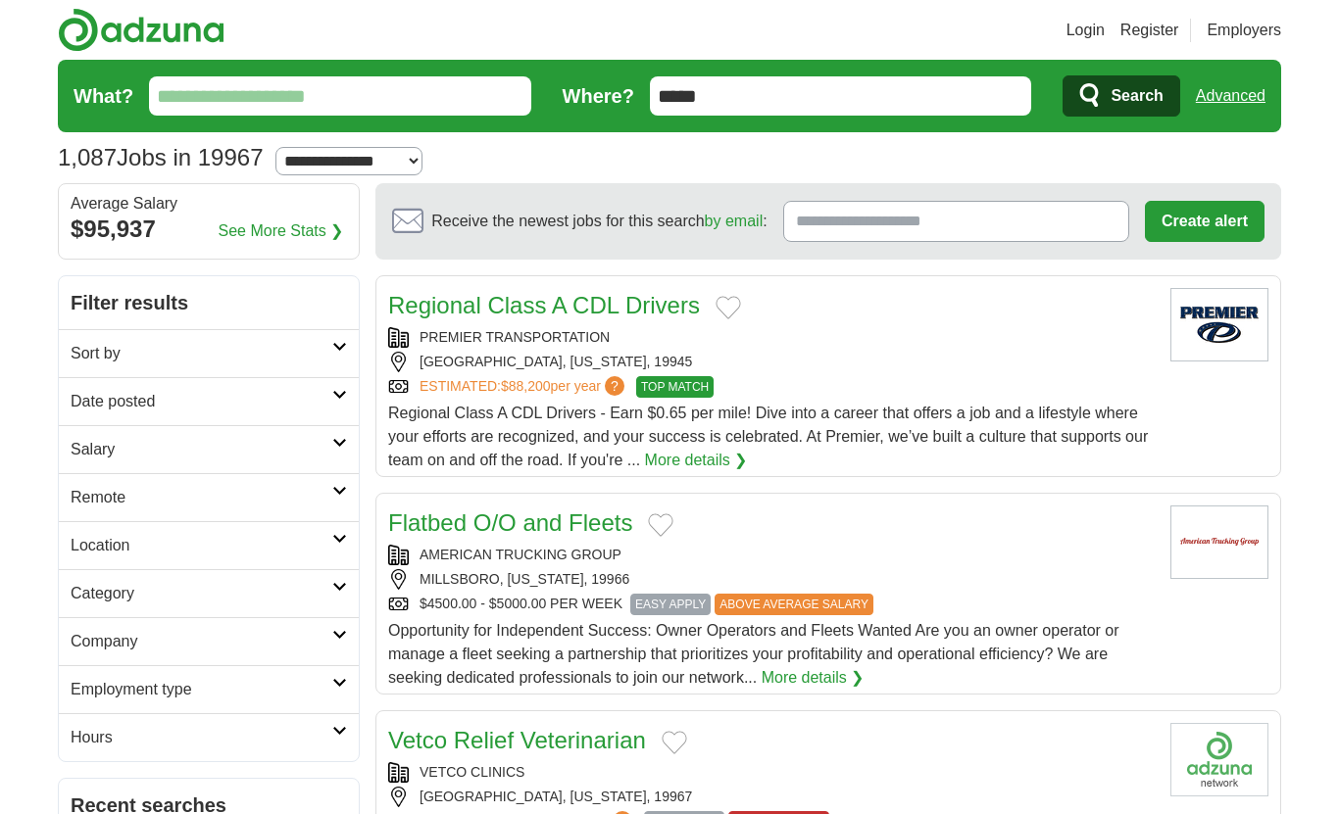
click at [1238, 102] on link "Advanced" at bounding box center [1230, 95] width 70 height 39
